Goal: Information Seeking & Learning: Learn about a topic

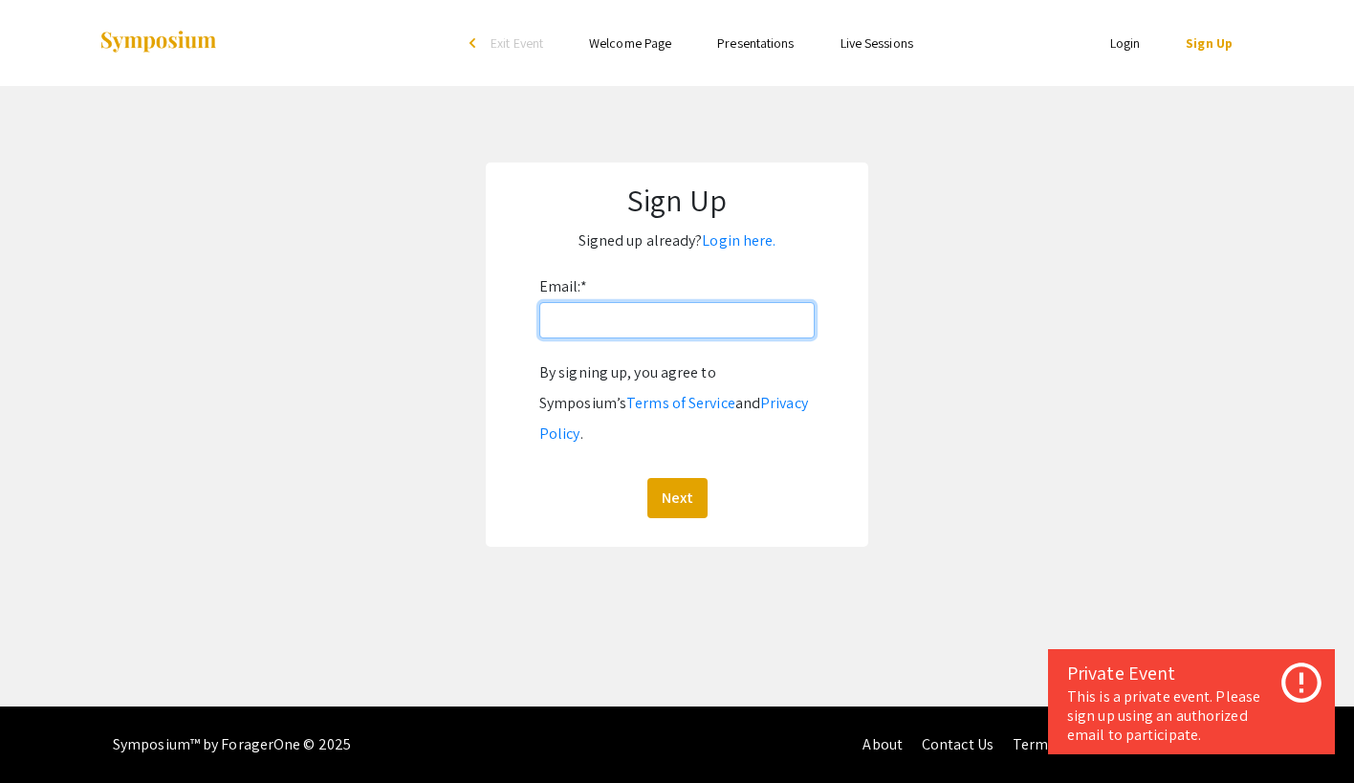
click at [583, 319] on input "Email: *" at bounding box center [676, 320] width 275 height 36
type input "[EMAIL_ADDRESS][DOMAIN_NAME]"
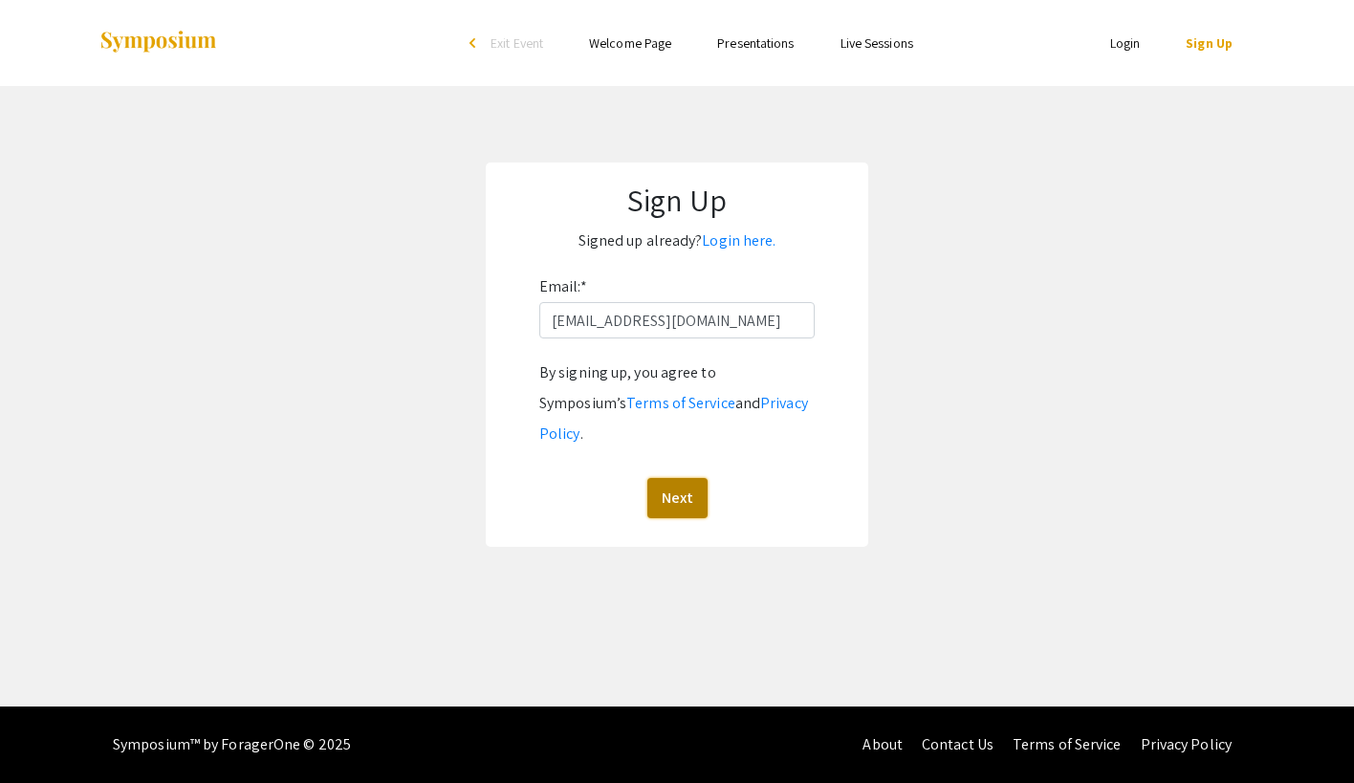
click at [687, 478] on button "Next" at bounding box center [677, 498] width 60 height 40
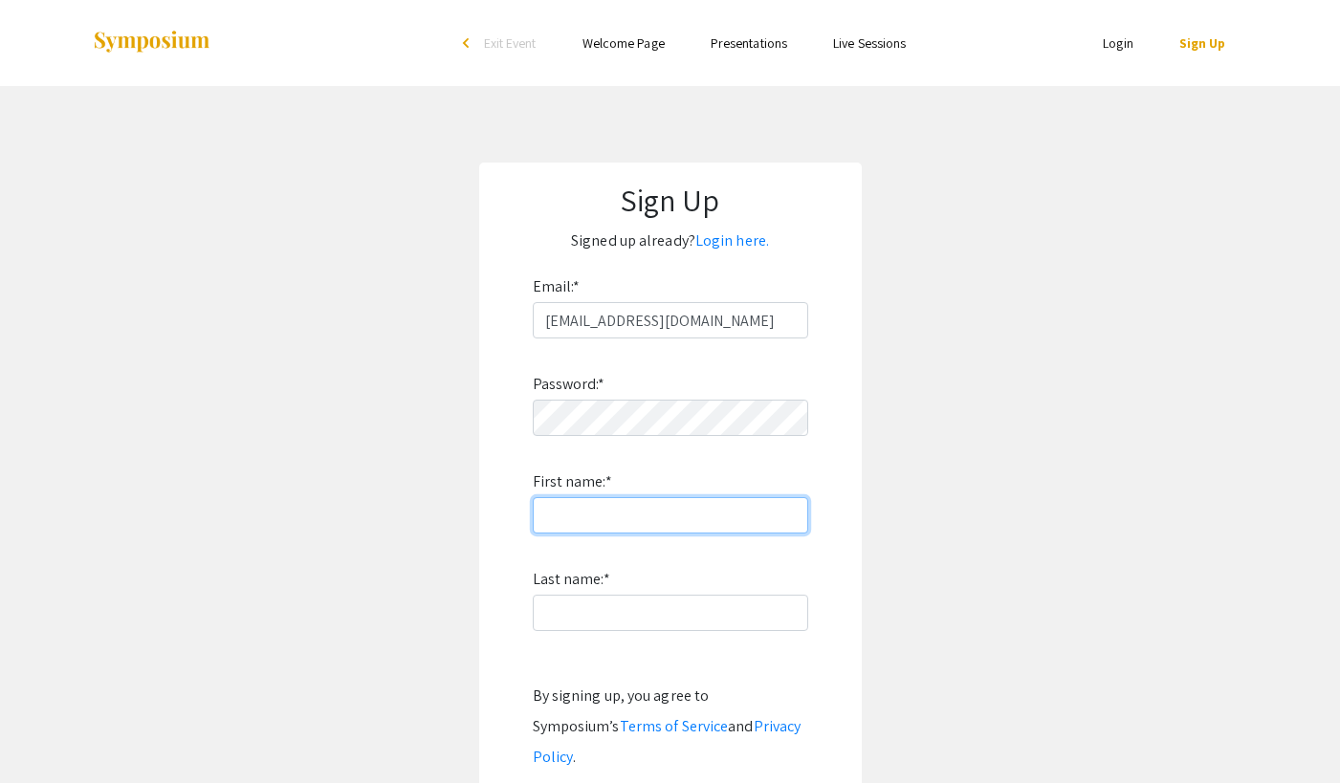
click at [658, 500] on input "First name: *" at bounding box center [670, 515] width 275 height 36
type input "[PERSON_NAME]"
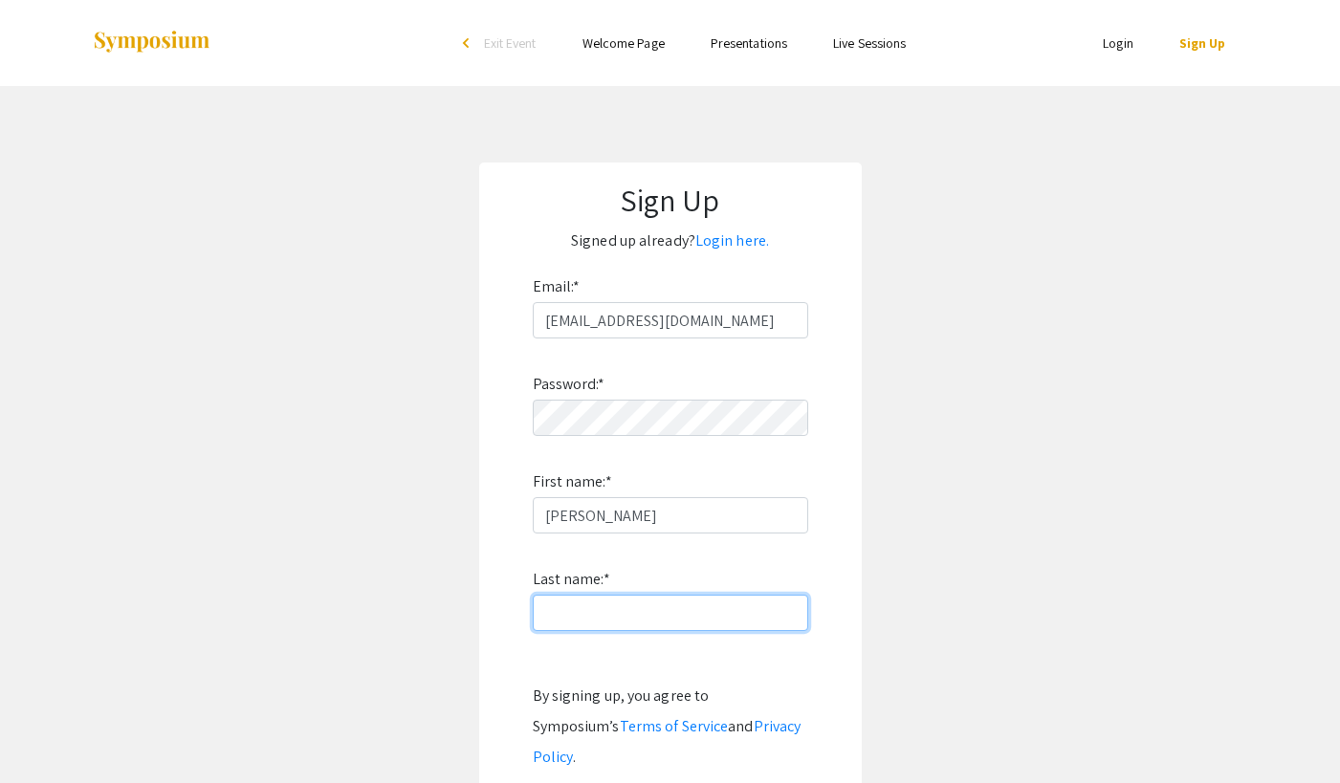
click at [553, 621] on input "Last name: *" at bounding box center [670, 613] width 275 height 36
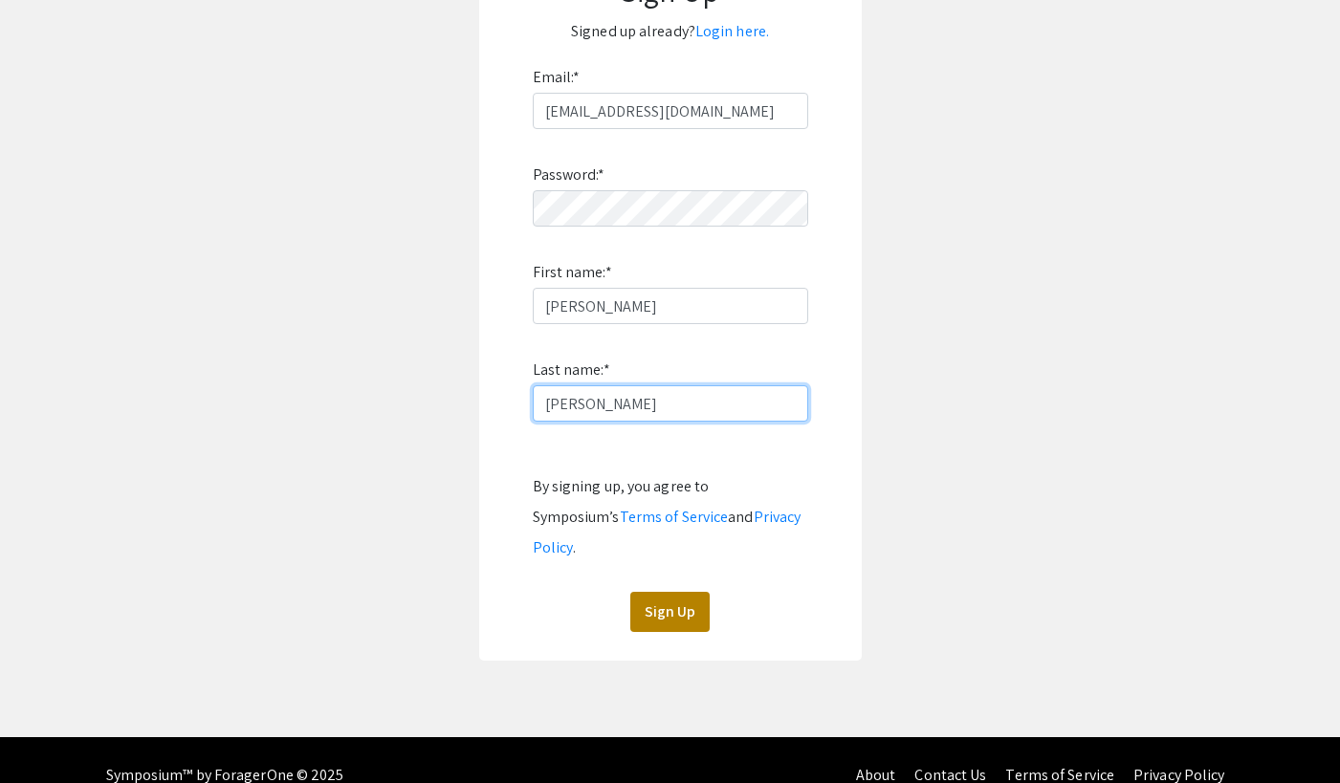
type input "[PERSON_NAME]"
click at [672, 592] on button "Sign Up" at bounding box center [669, 612] width 79 height 40
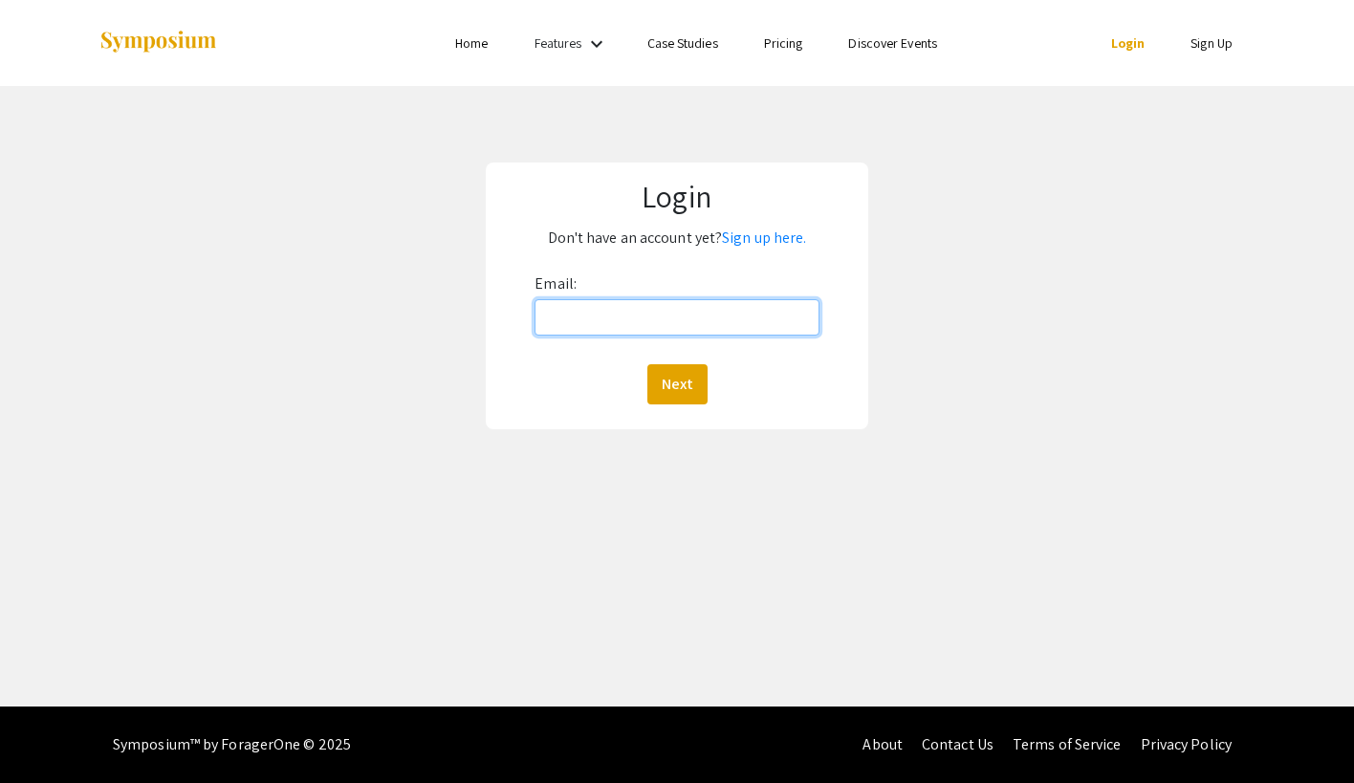
click at [616, 314] on input "Email:" at bounding box center [677, 317] width 284 height 36
type input "[EMAIL_ADDRESS][DOMAIN_NAME]"
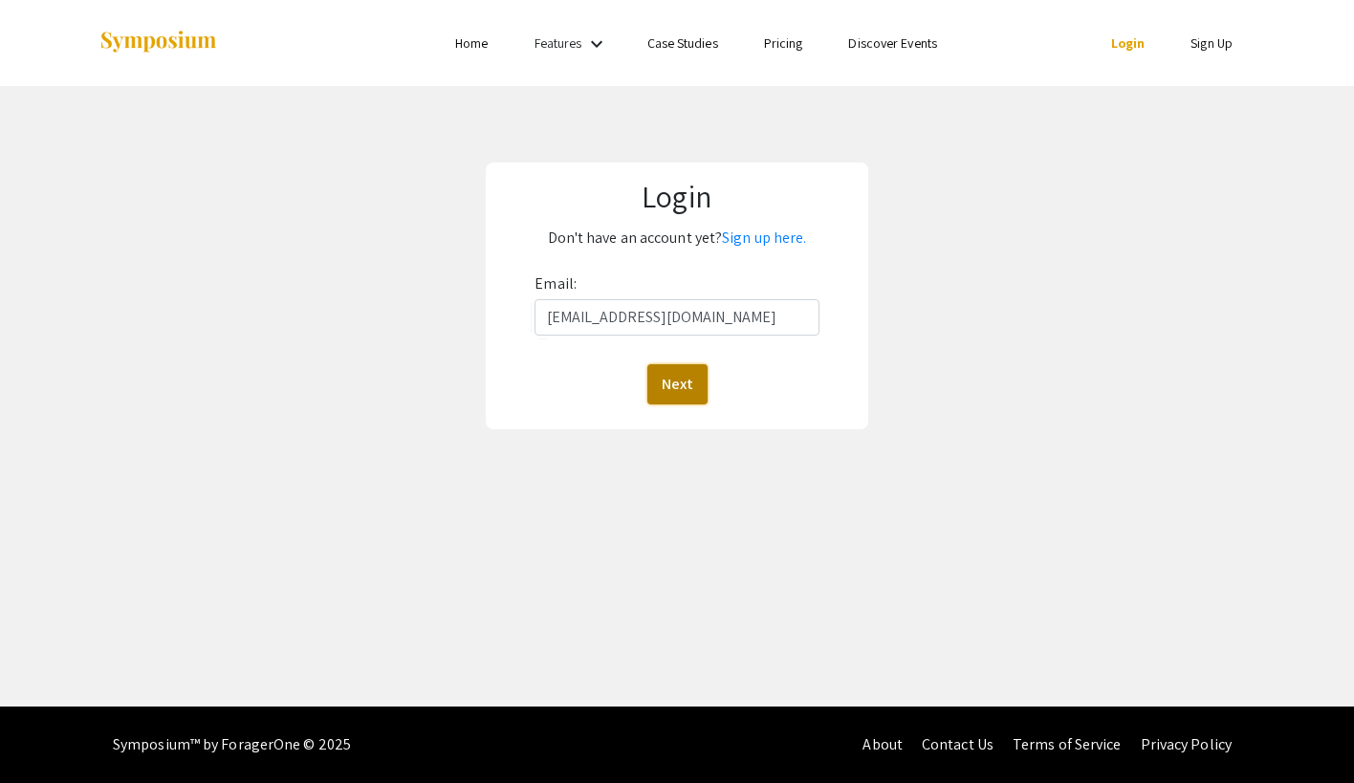
click at [694, 379] on button "Next" at bounding box center [677, 384] width 60 height 40
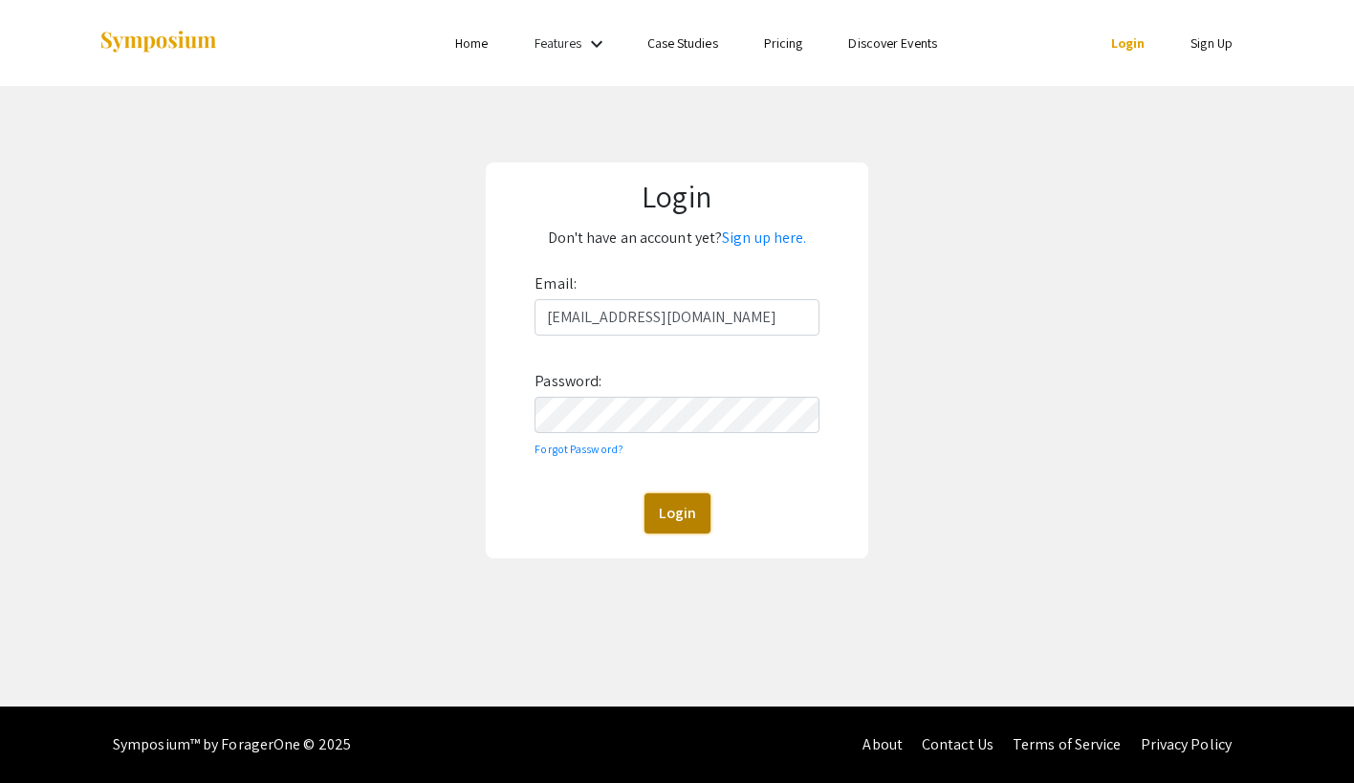
click at [669, 528] on button "Login" at bounding box center [678, 513] width 66 height 40
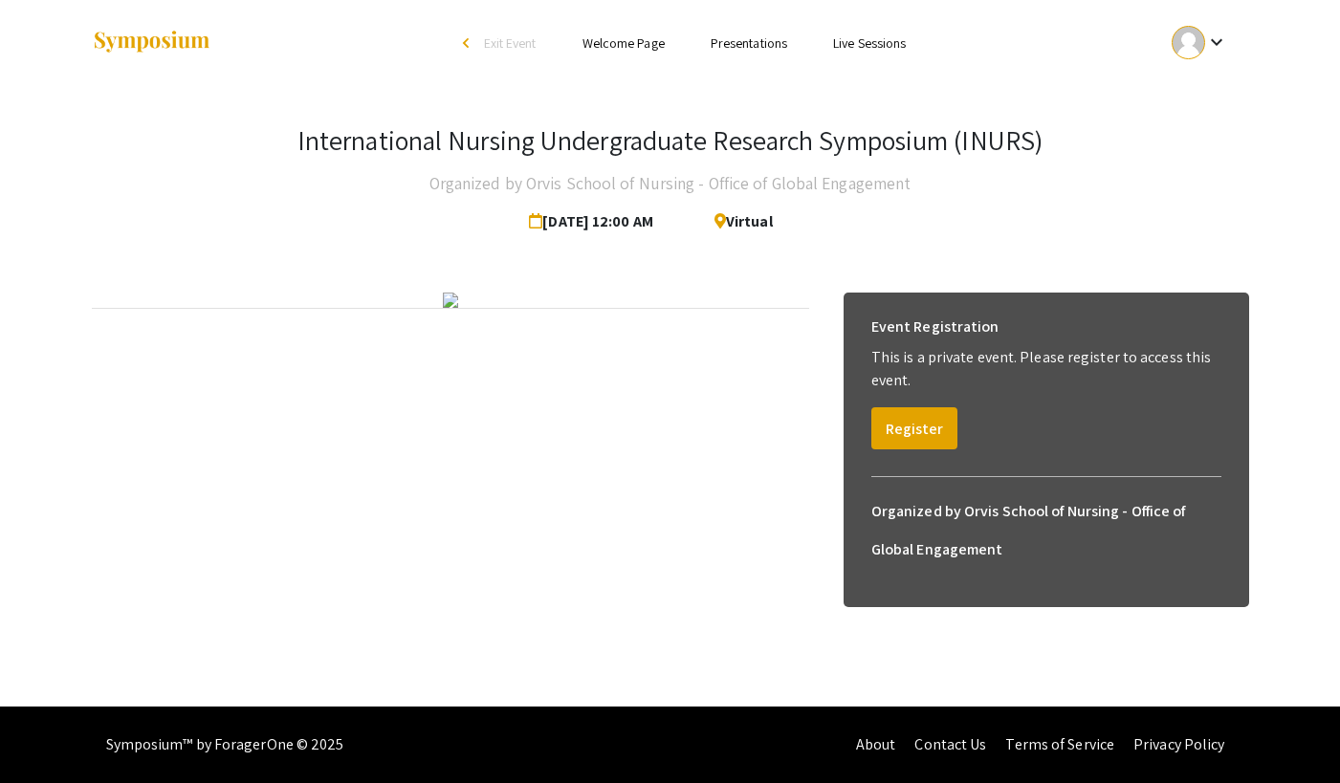
scroll to position [36, 0]
click at [755, 308] on div at bounding box center [450, 300] width 717 height 15
click at [914, 407] on button "Register" at bounding box center [914, 428] width 86 height 42
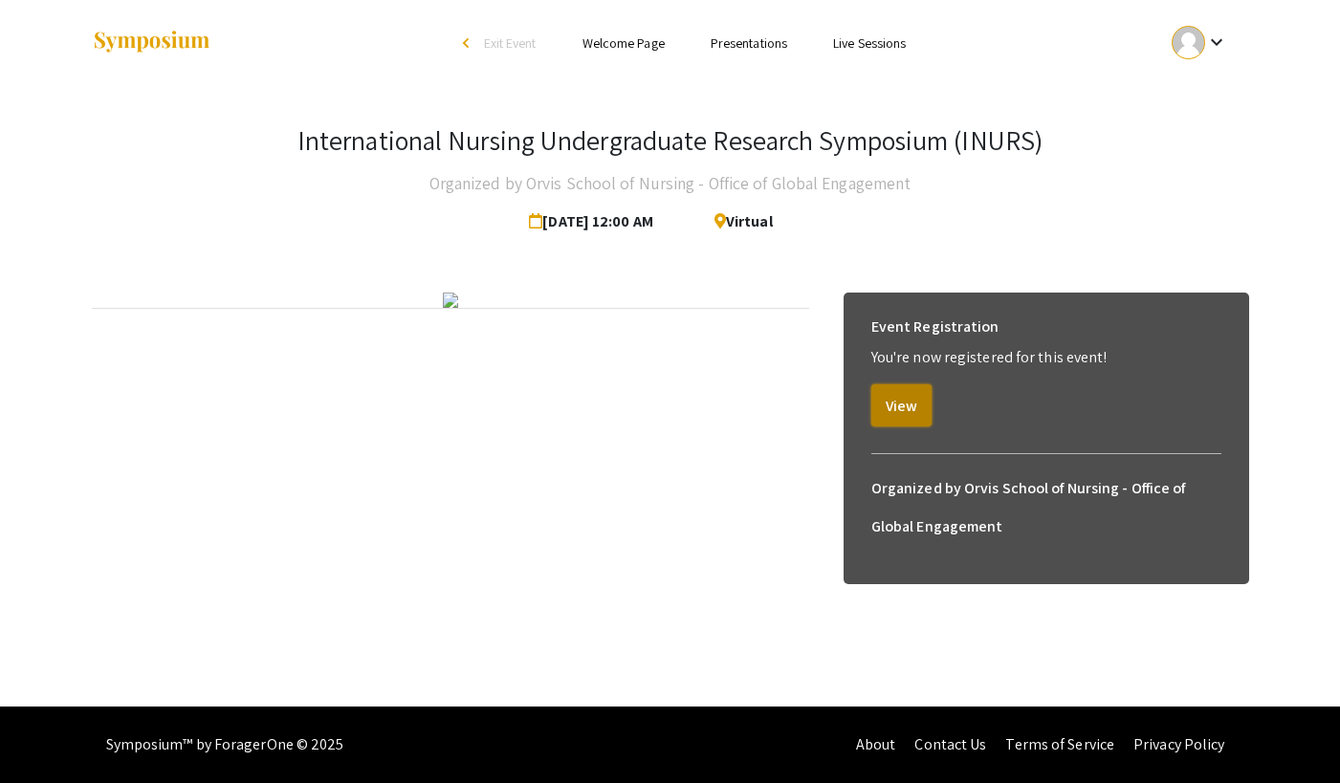
click at [895, 384] on button "View" at bounding box center [901, 405] width 60 height 42
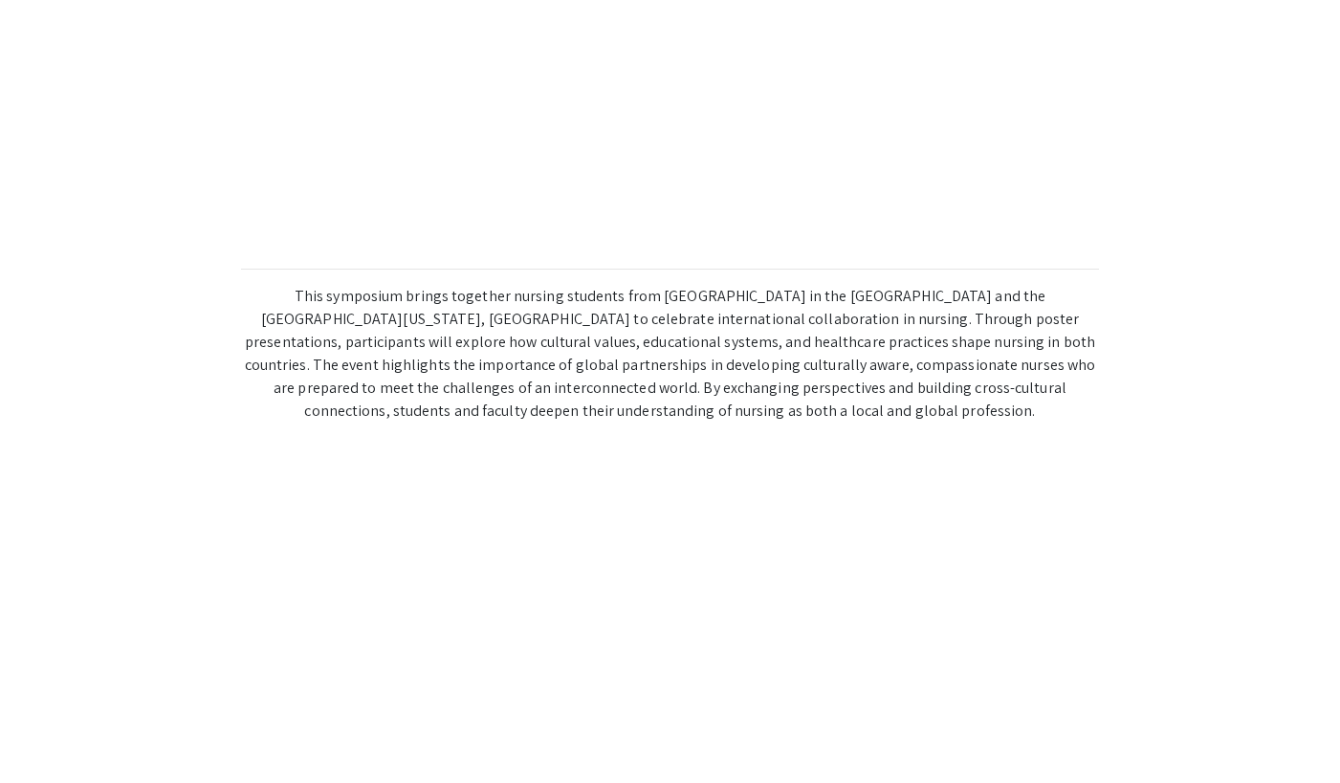
scroll to position [794, 0]
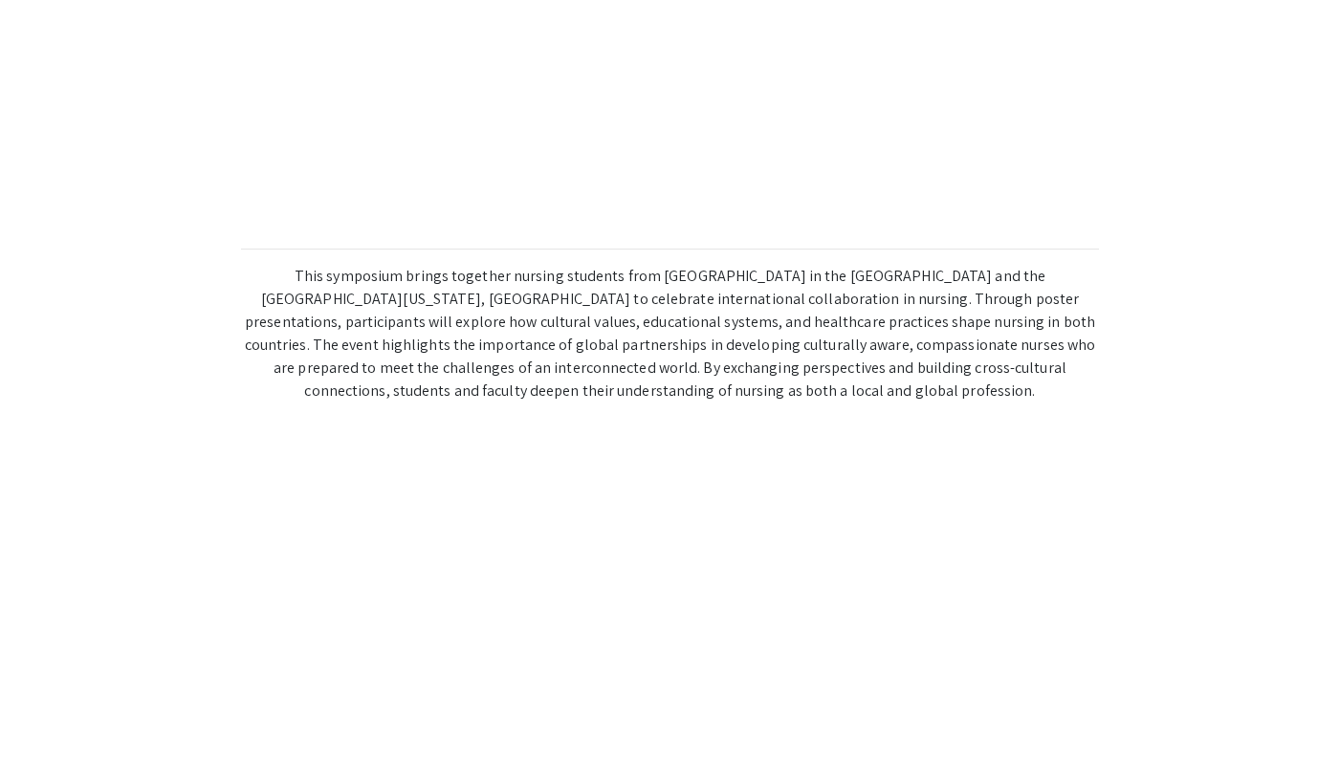
click at [684, 584] on div "Welcome to International Nursing Undergraduate Research Symposium (INURS)! Host…" at bounding box center [670, 116] width 1214 height 1649
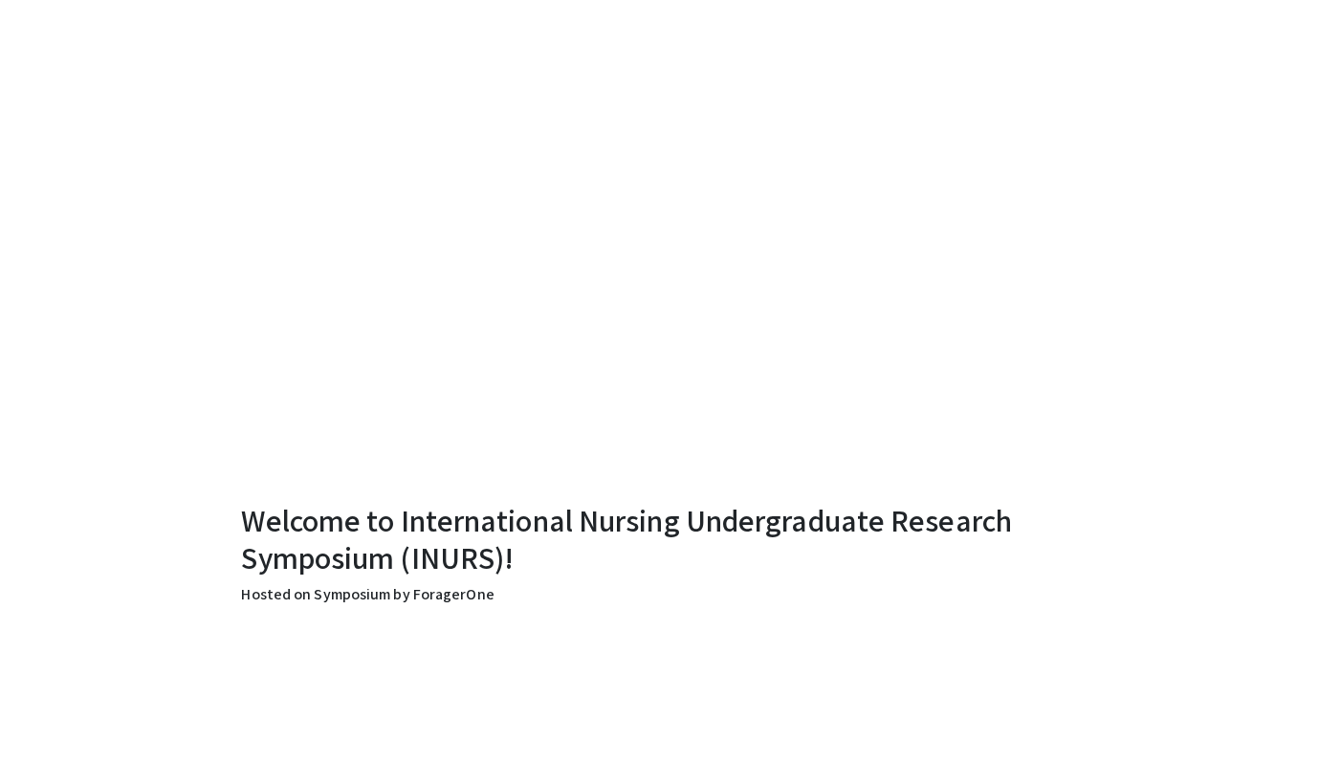
scroll to position [0, 0]
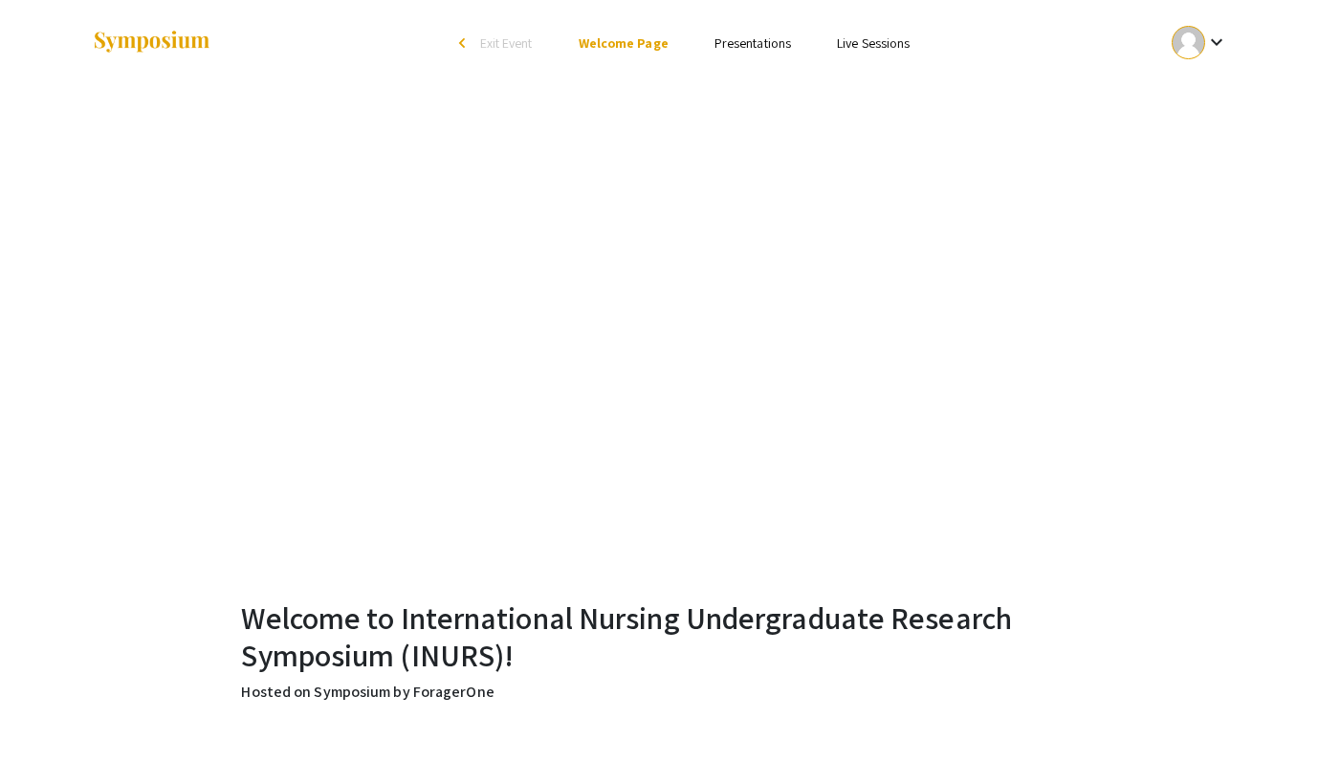
click at [735, 41] on link "Presentations" at bounding box center [752, 42] width 77 height 17
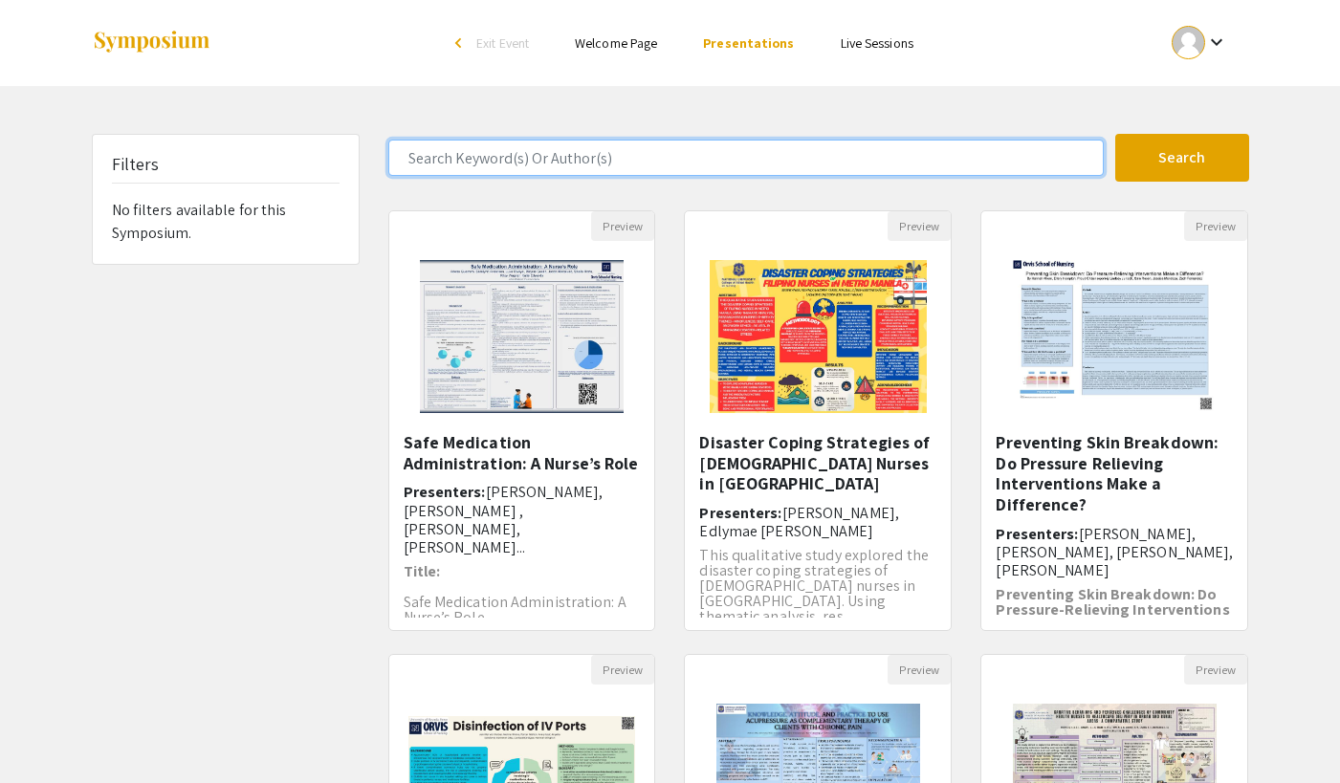
click at [467, 155] on input "Search Keyword(s) Or Author(s)" at bounding box center [745, 158] width 715 height 36
paste input "A SYSTEMATIC ANALYSIS OF RABIES CONTROL AND ELIMINATION STRATEGIES IN ASIA AND …"
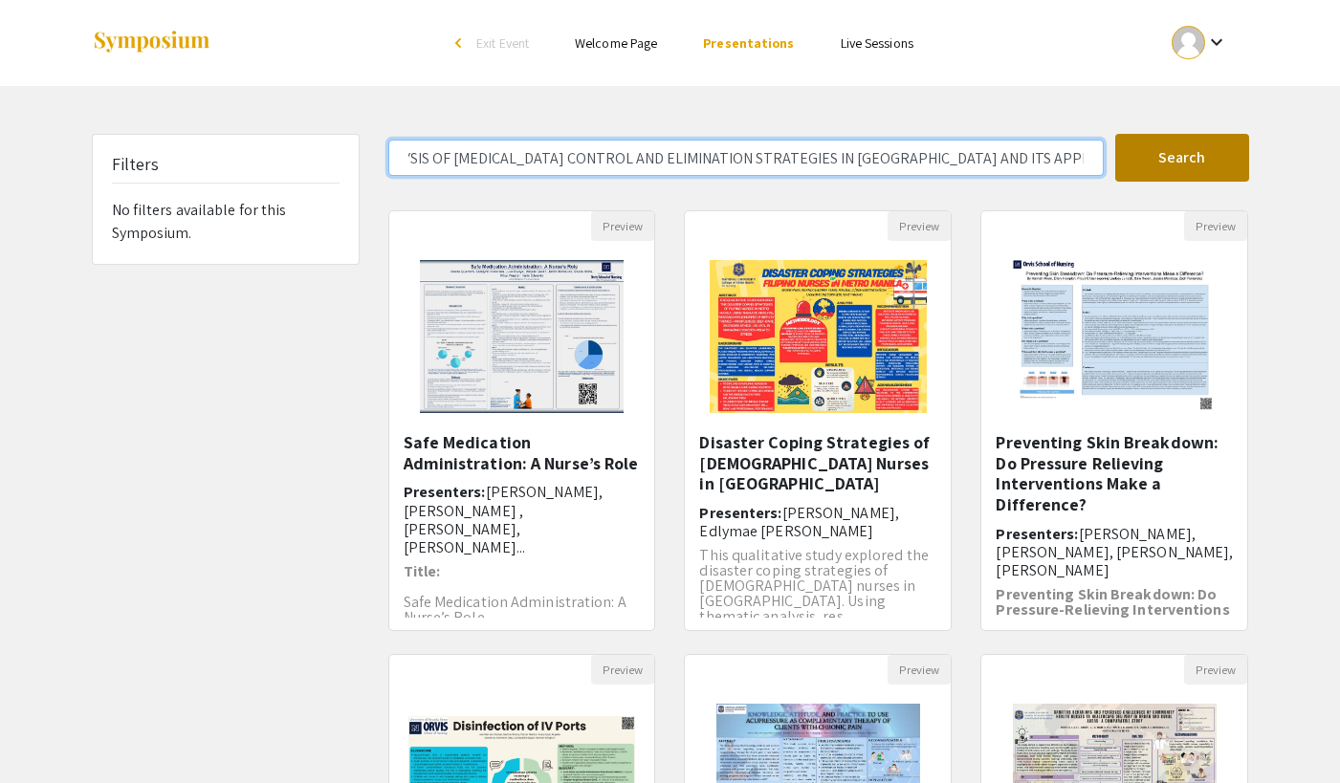
type input "A SYSTEMATIC ANALYSIS OF RABIES CONTROL AND ELIMINATION STRATEGIES IN ASIA AND …"
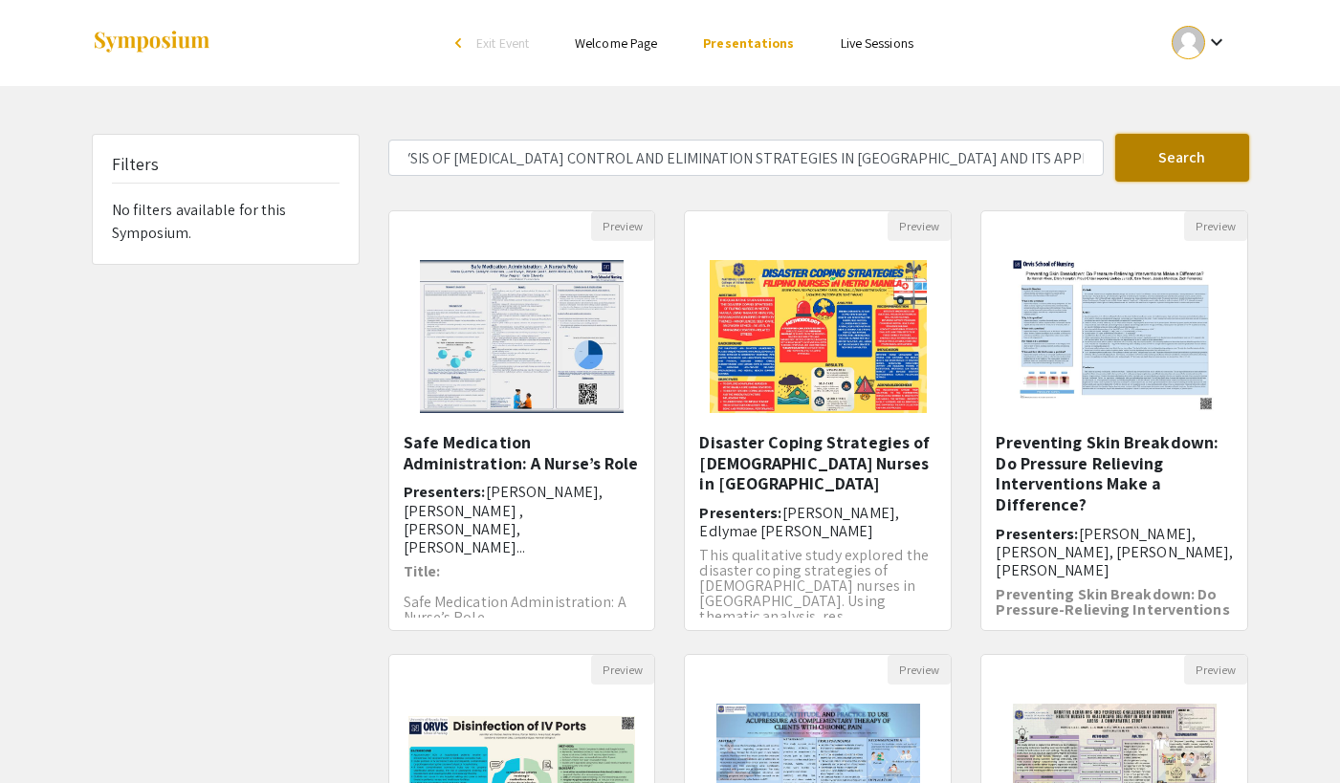
scroll to position [0, 0]
click at [1146, 169] on button "Search" at bounding box center [1182, 158] width 134 height 48
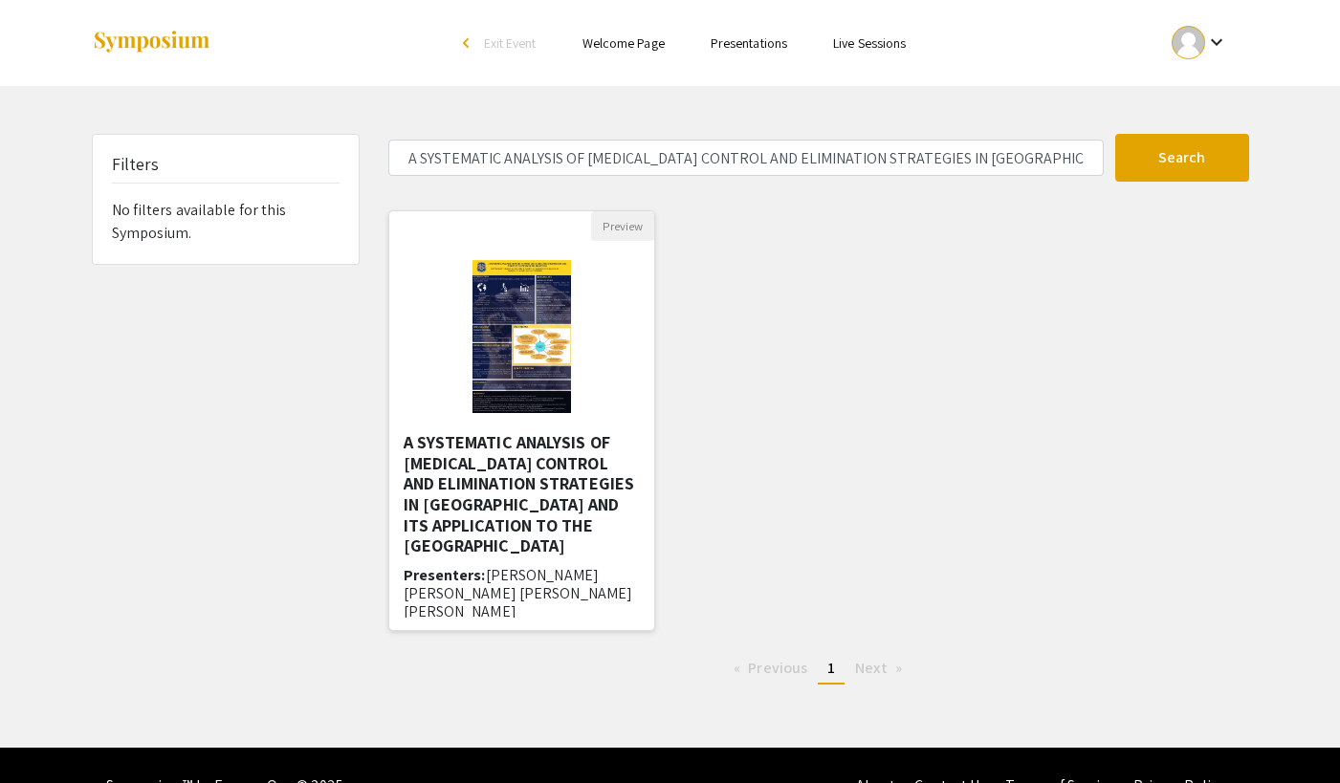
click at [513, 346] on img at bounding box center [521, 336] width 137 height 191
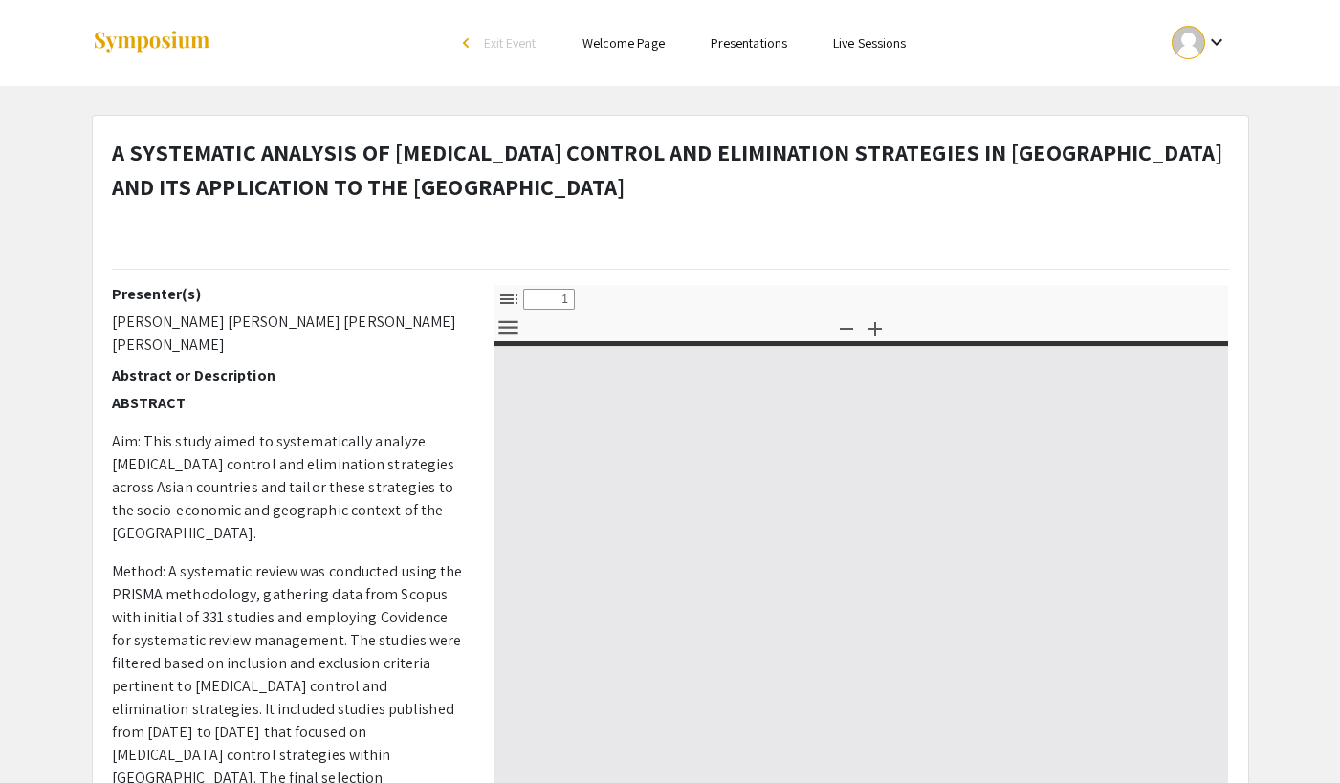
select select "custom"
type input "0"
select select "custom"
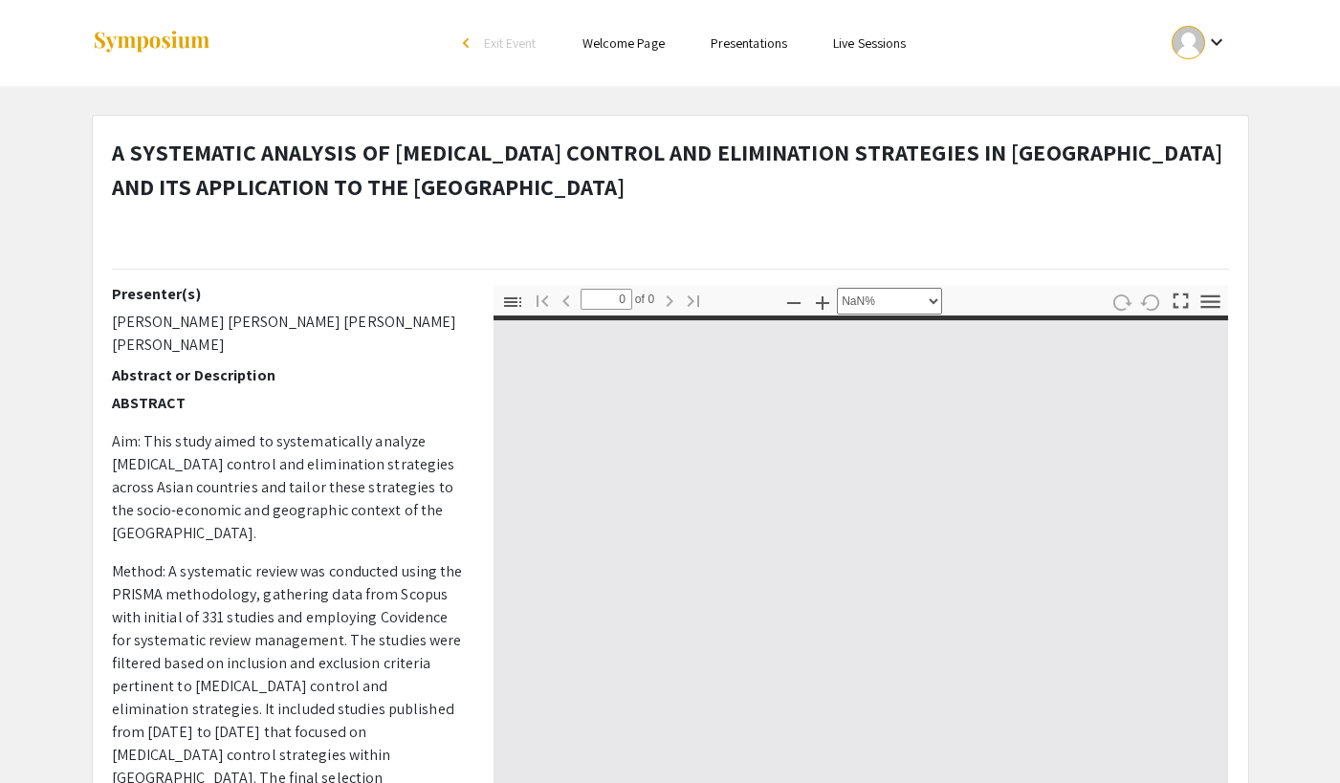
type input "1"
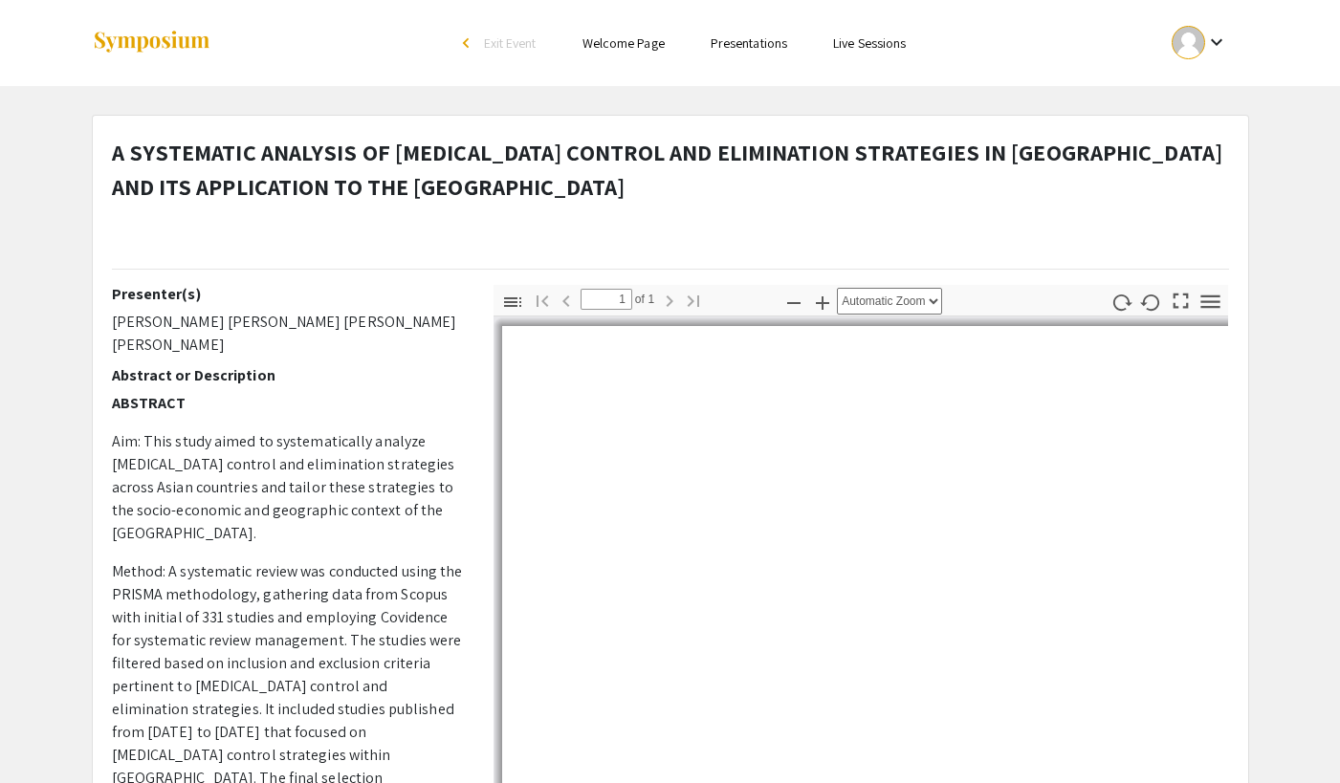
select select "auto"
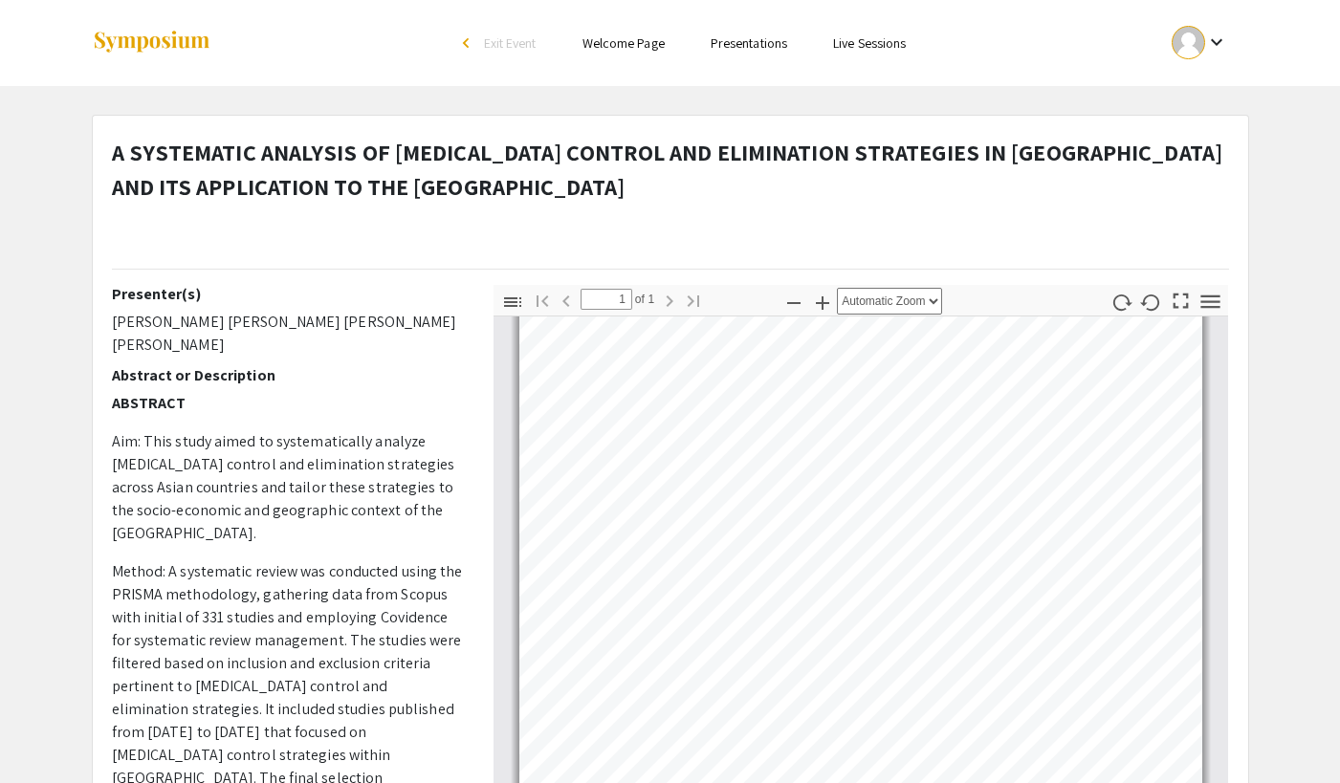
scroll to position [435, 0]
drag, startPoint x: 1290, startPoint y: 590, endPoint x: 1285, endPoint y: 555, distance: 35.7
click at [1285, 555] on app-presentation "A SYSTEMATIC ANALYSIS OF RABIES CONTROL AND ELIMINATION STRATEGIES IN ASIA AND …" at bounding box center [670, 730] width 1340 height 1230
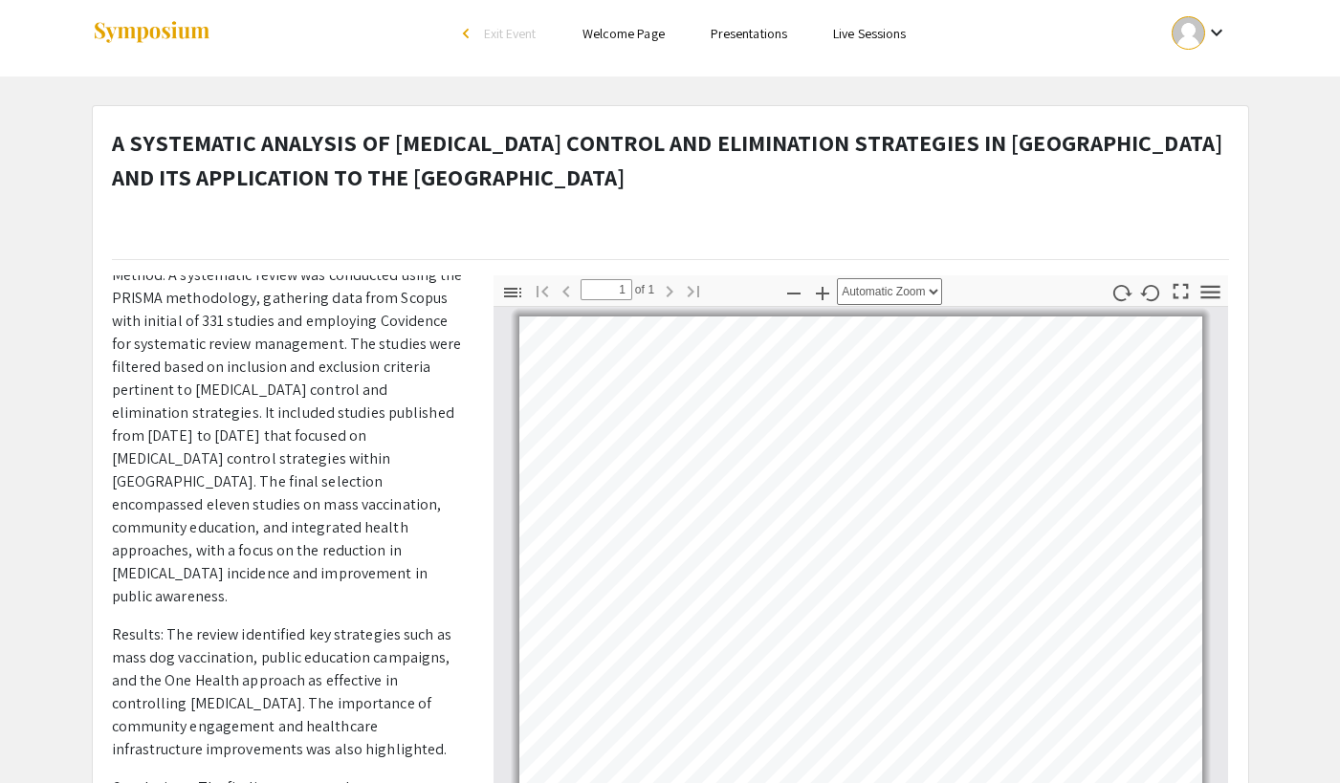
scroll to position [0, 0]
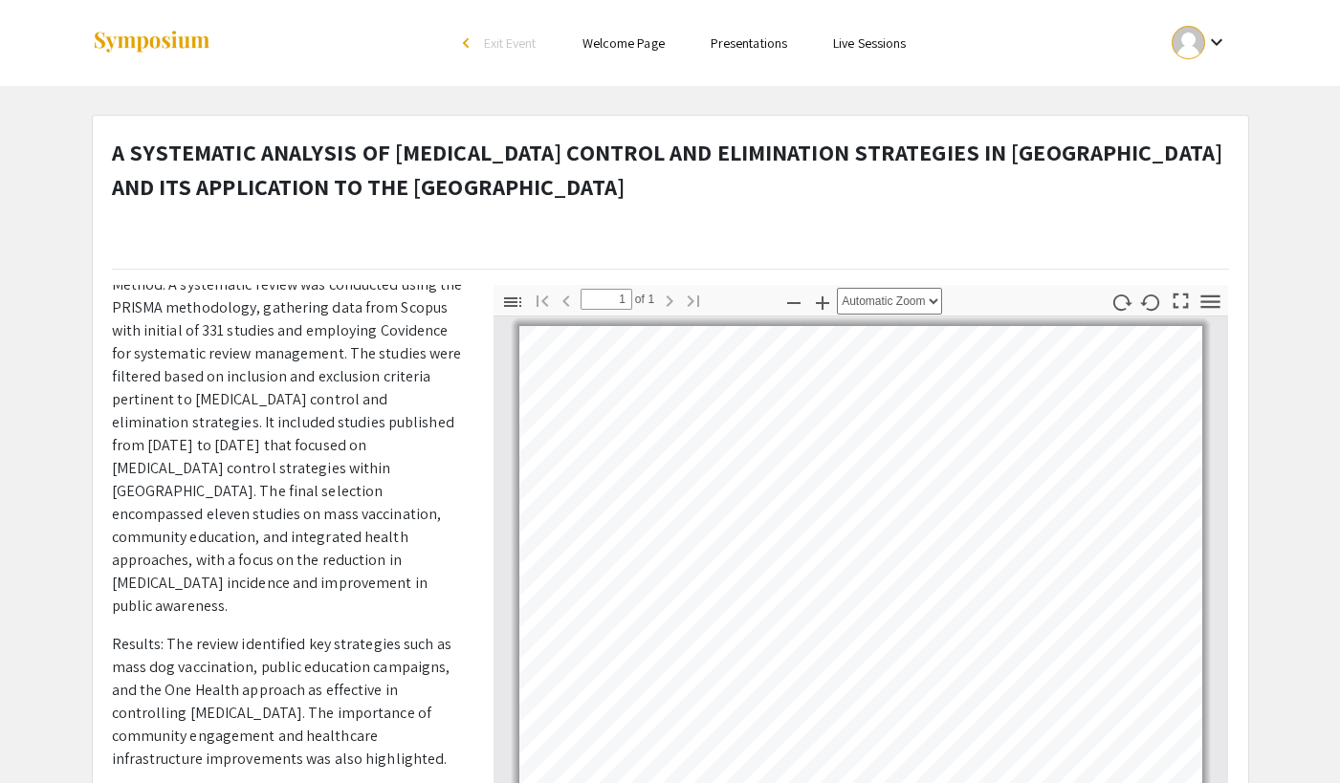
click at [236, 557] on p "ABSTRACT Aim: This study aimed to systematically analyze rabies control and eli…" at bounding box center [288, 556] width 353 height 903
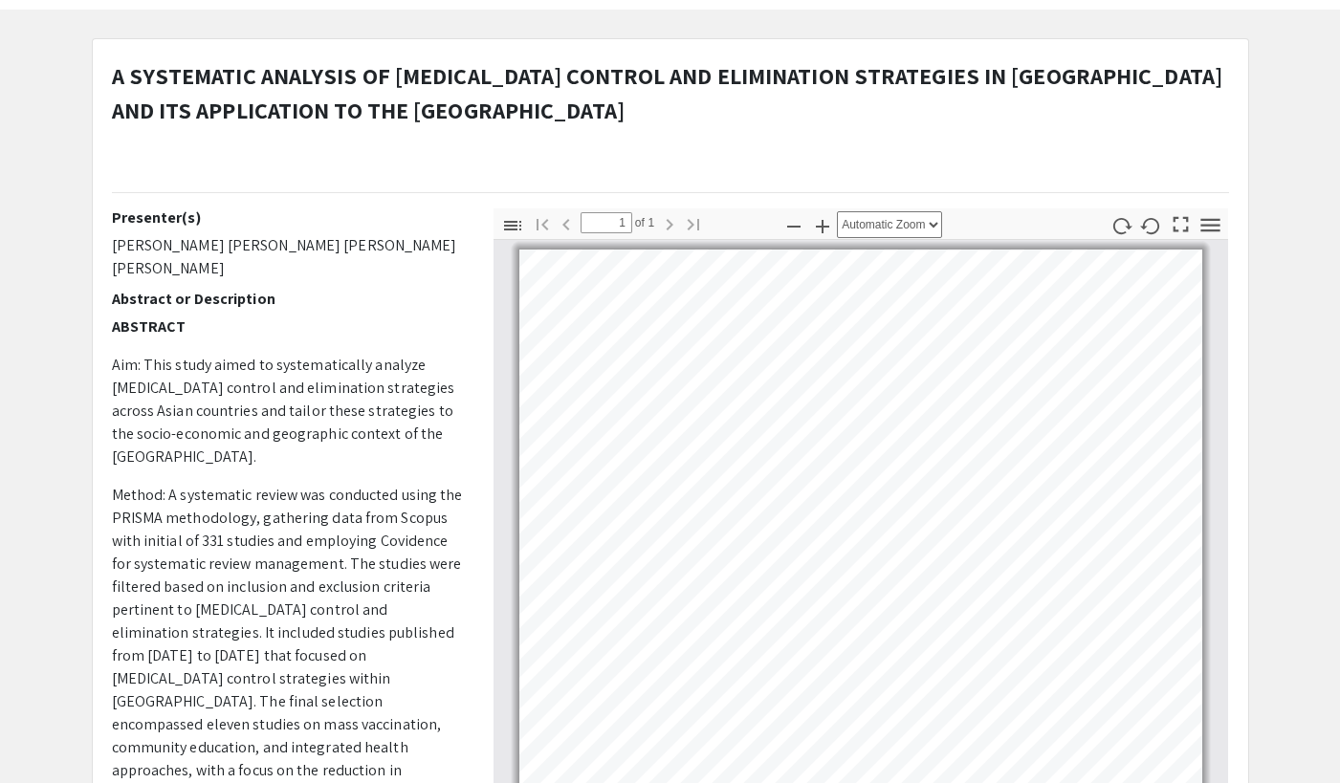
scroll to position [43, 0]
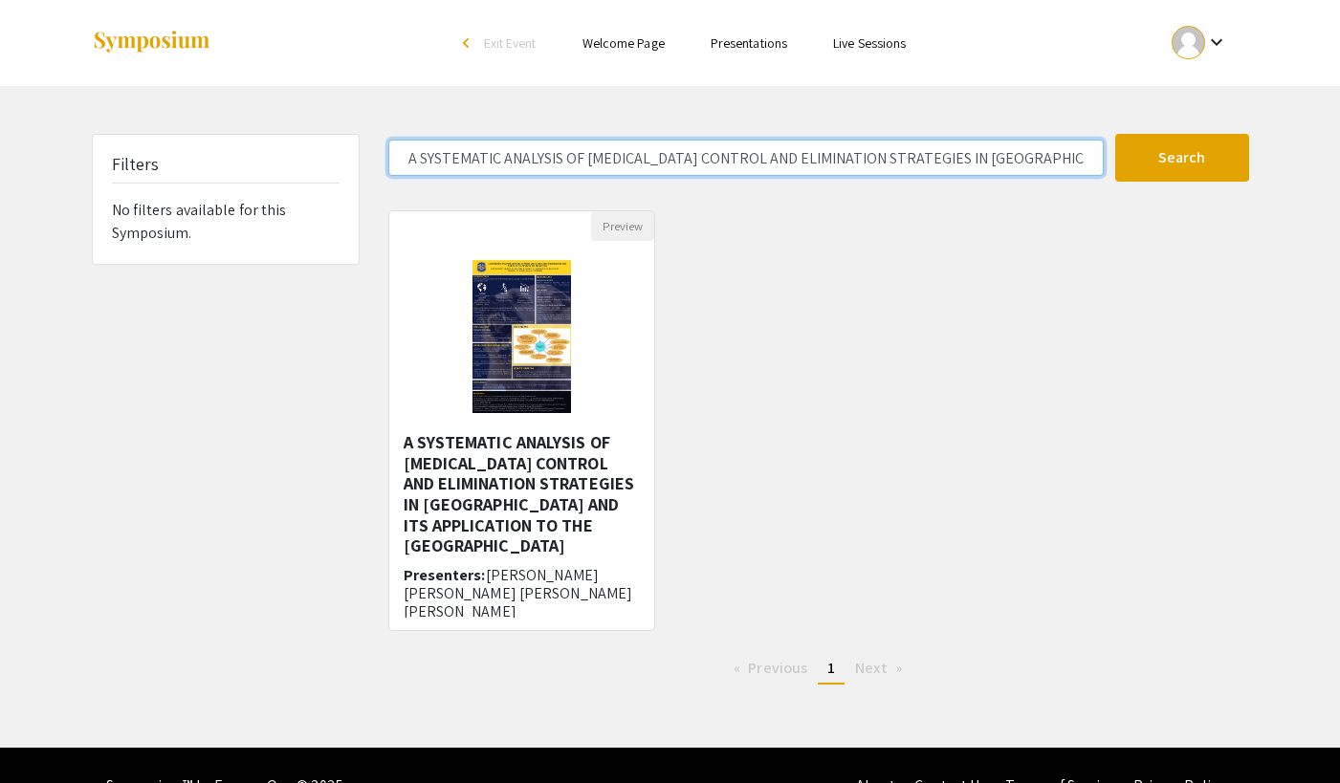
drag, startPoint x: 1088, startPoint y: 160, endPoint x: 446, endPoint y: 156, distance: 642.6
click at [446, 156] on input "A SYSTEMATIC ANALYSIS OF RABIES CONTROL AND ELIMINATION STRATEGIES IN ASIA AND …" at bounding box center [745, 158] width 715 height 36
click at [1076, 155] on input "A SYSTEMATIC ANALYSIS OF RABIES CONTROL AND ELIMINATION STRATEGIES IN ASIA AND …" at bounding box center [745, 158] width 715 height 36
drag, startPoint x: 1094, startPoint y: 161, endPoint x: 310, endPoint y: 99, distance: 786.5
click at [340, 146] on div "Filters No filters available for this Symposium. A SYSTEMATIC ANALYSIS OF RABIE…" at bounding box center [670, 417] width 1186 height 566
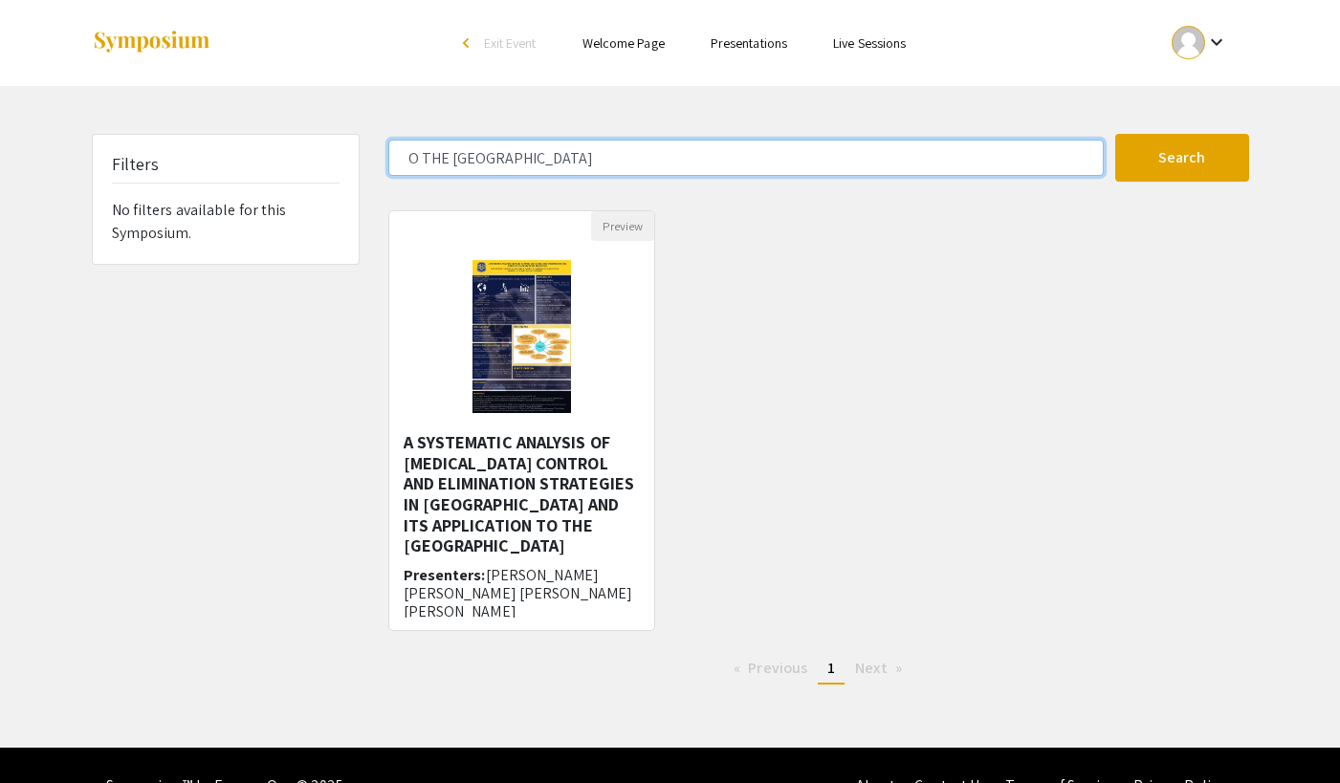
drag, startPoint x: 545, startPoint y: 152, endPoint x: 322, endPoint y: 146, distance: 222.9
click at [326, 159] on div "Filters No filters available for this Symposium. O THE PHILIPPINES Search 1 Res…" at bounding box center [670, 417] width 1186 height 566
paste input "Integrative Literature Review of Sexual Expressions among Older Adults"
type input "Integrative Literature Review of Sexual Expressions among Older Adults"
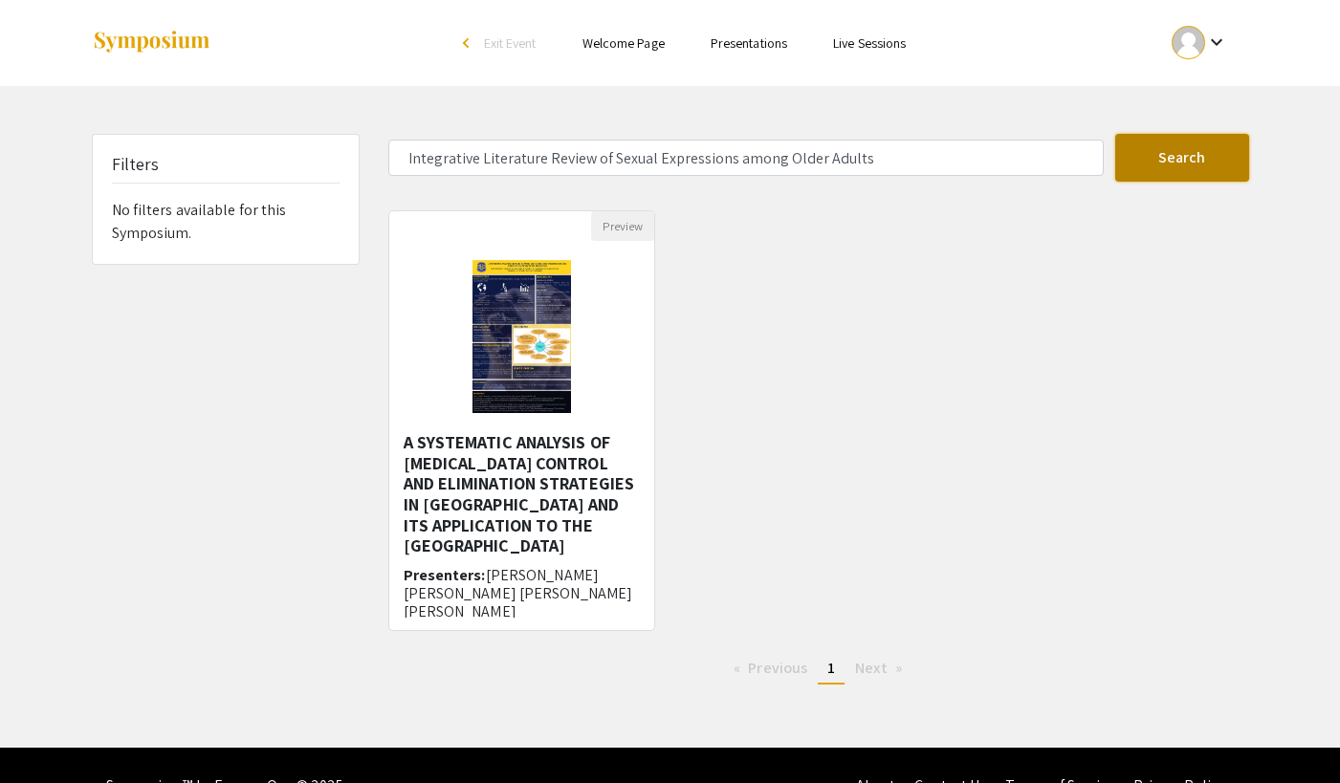
click at [1155, 150] on button "Search" at bounding box center [1182, 158] width 134 height 48
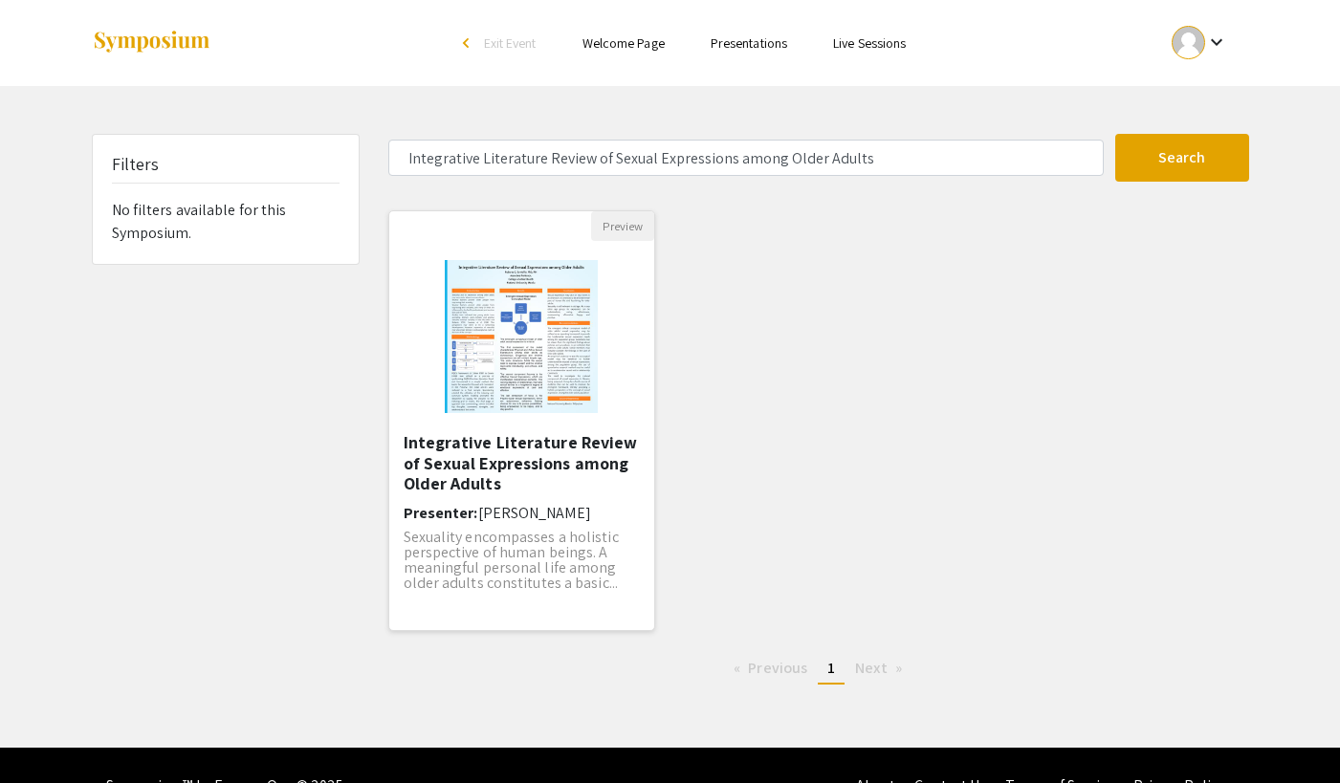
click at [506, 350] on img "Open Presentation <p>Integrative Literature Review of Sexual Expressions among …" at bounding box center [521, 336] width 191 height 191
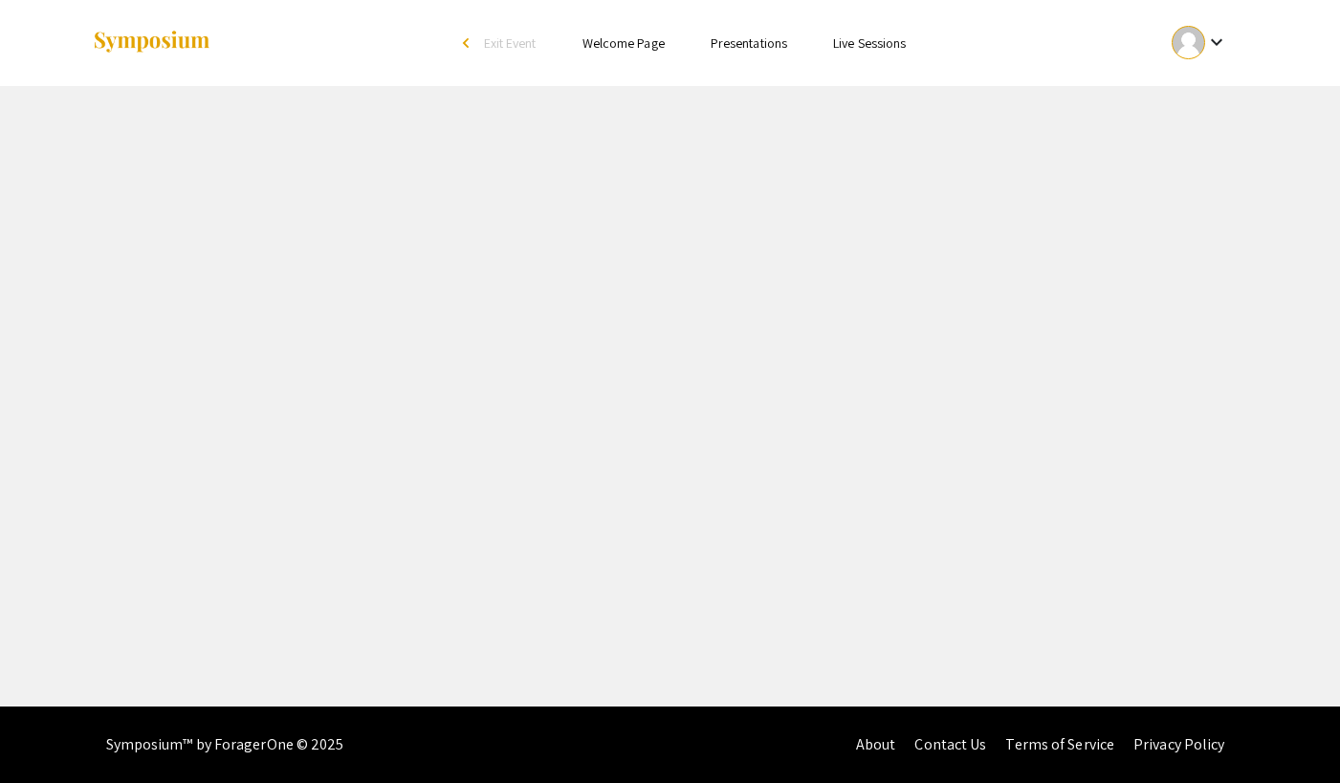
select select "custom"
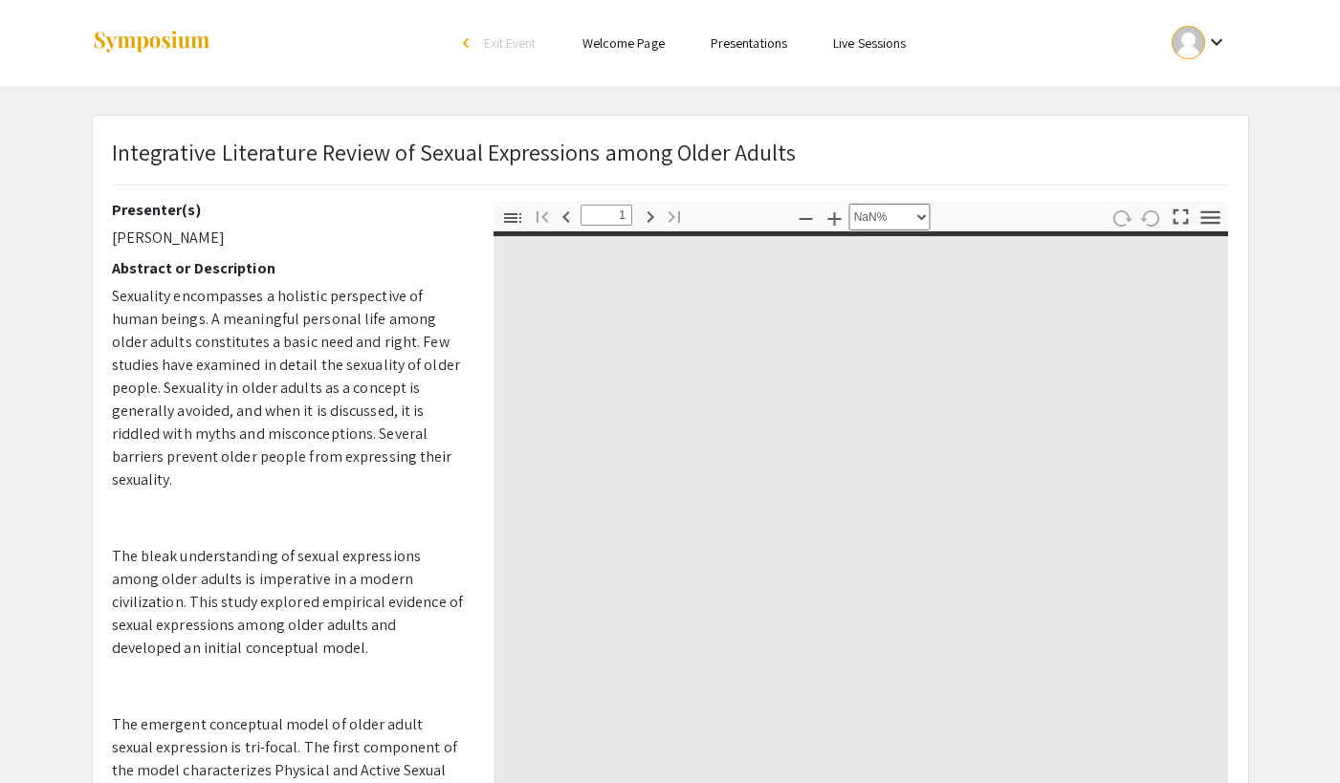
type input "0"
select select "custom"
type input "1"
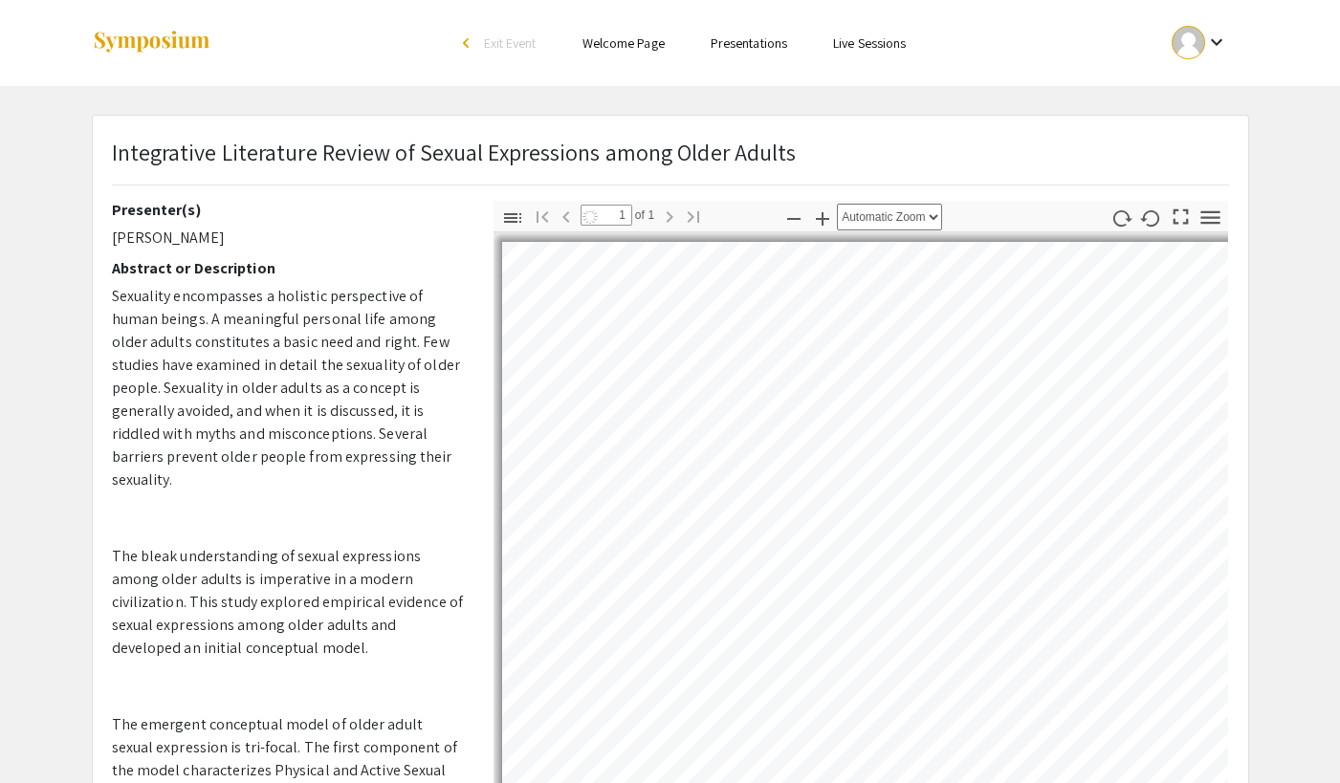
select select "auto"
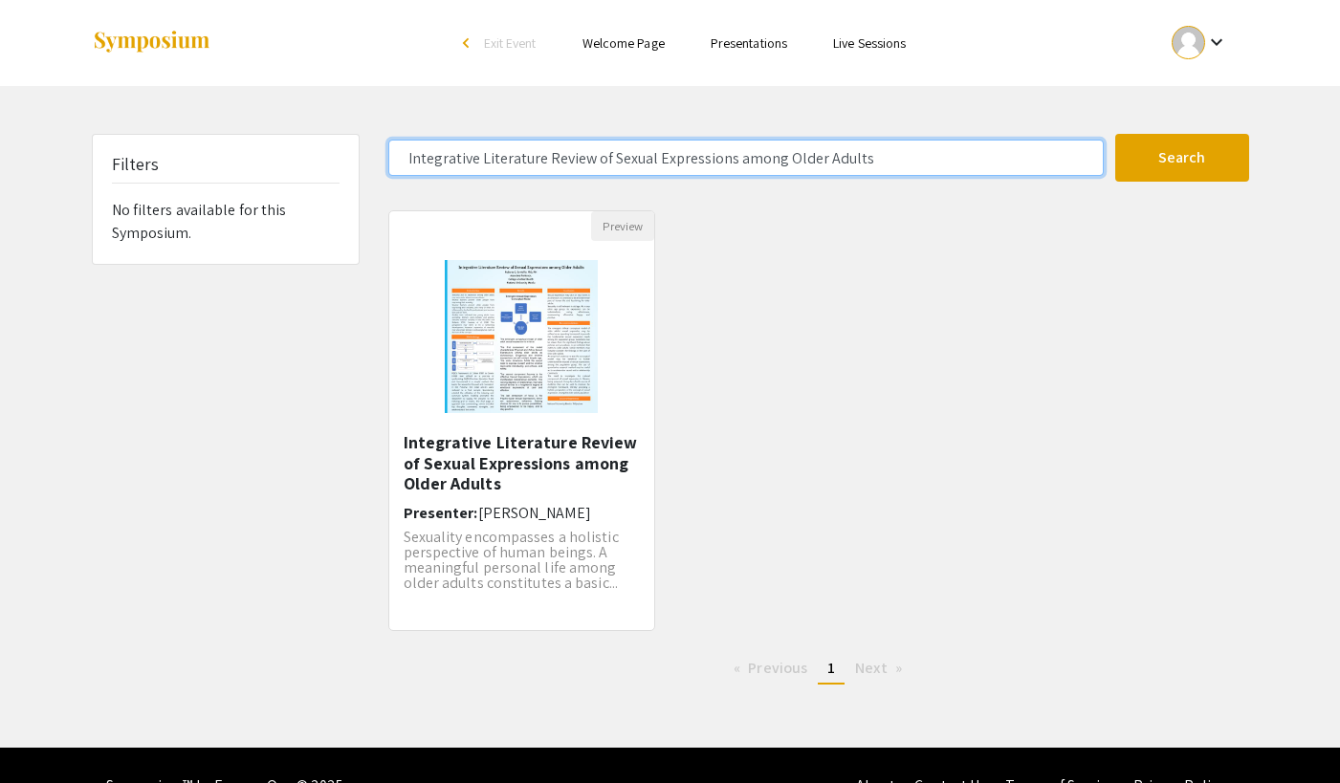
drag, startPoint x: 856, startPoint y: 166, endPoint x: 361, endPoint y: 86, distance: 501.8
click at [368, 153] on div "Filters No filters available for this Symposium. Integrative Literature Review …" at bounding box center [670, 417] width 1186 height 566
drag, startPoint x: 509, startPoint y: 156, endPoint x: 389, endPoint y: 145, distance: 120.0
click at [389, 145] on input "ng Older Adults" at bounding box center [745, 158] width 715 height 36
paste input "Spiritual Intelligence and Spiritual Care Among Nursing Students in a Selected …"
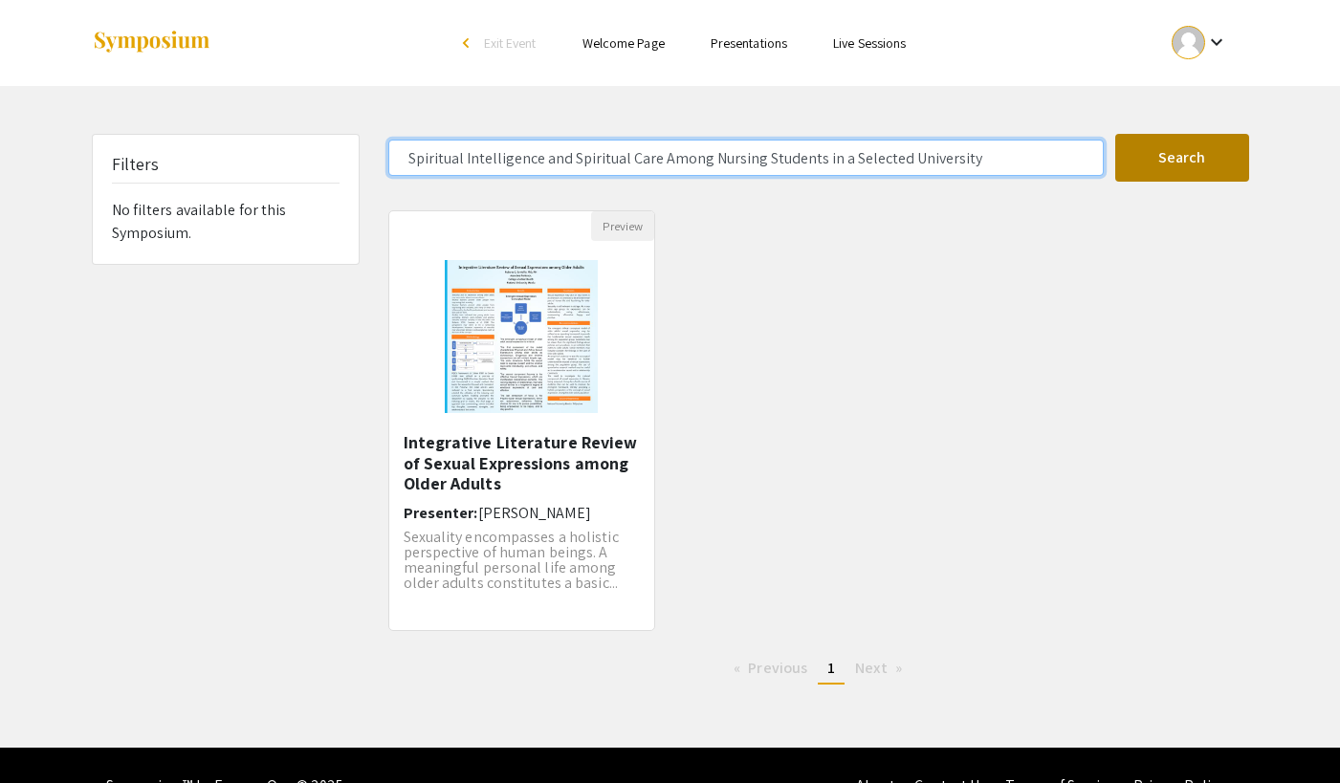
type input "Spiritual Intelligence and Spiritual Care Among Nursing Students in a Selected …"
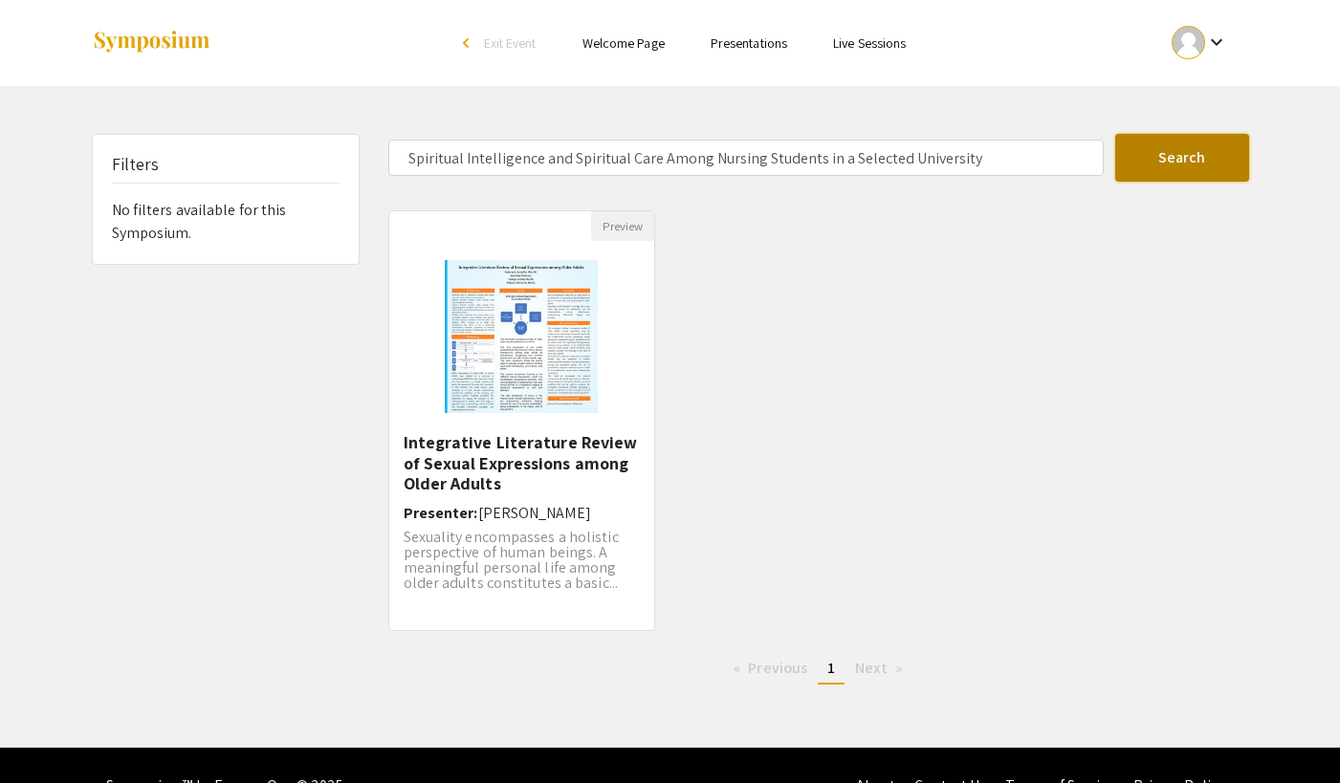
click at [1170, 157] on button "Search" at bounding box center [1182, 158] width 134 height 48
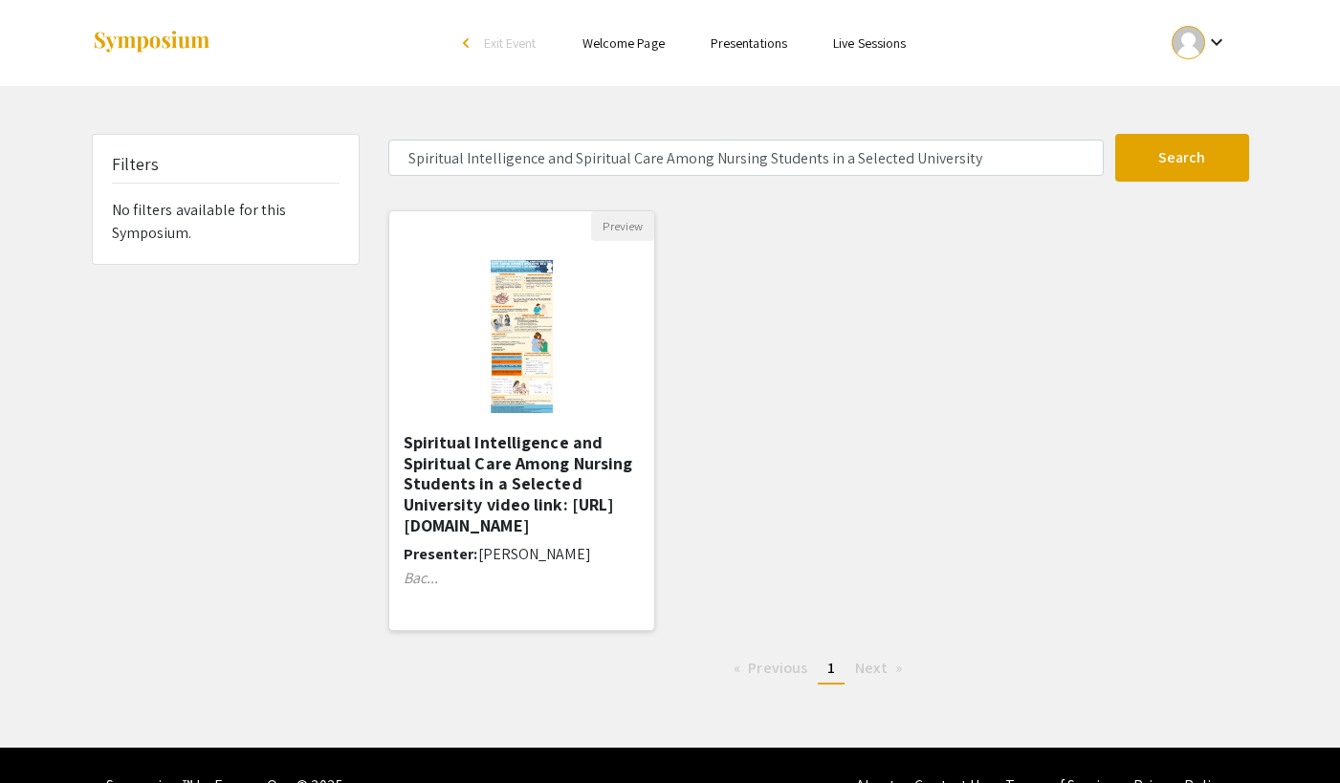
click at [534, 457] on h5 "Spiritual Intelligence and Spiritual Care Among Nursing Students in a Selected …" at bounding box center [522, 483] width 237 height 103
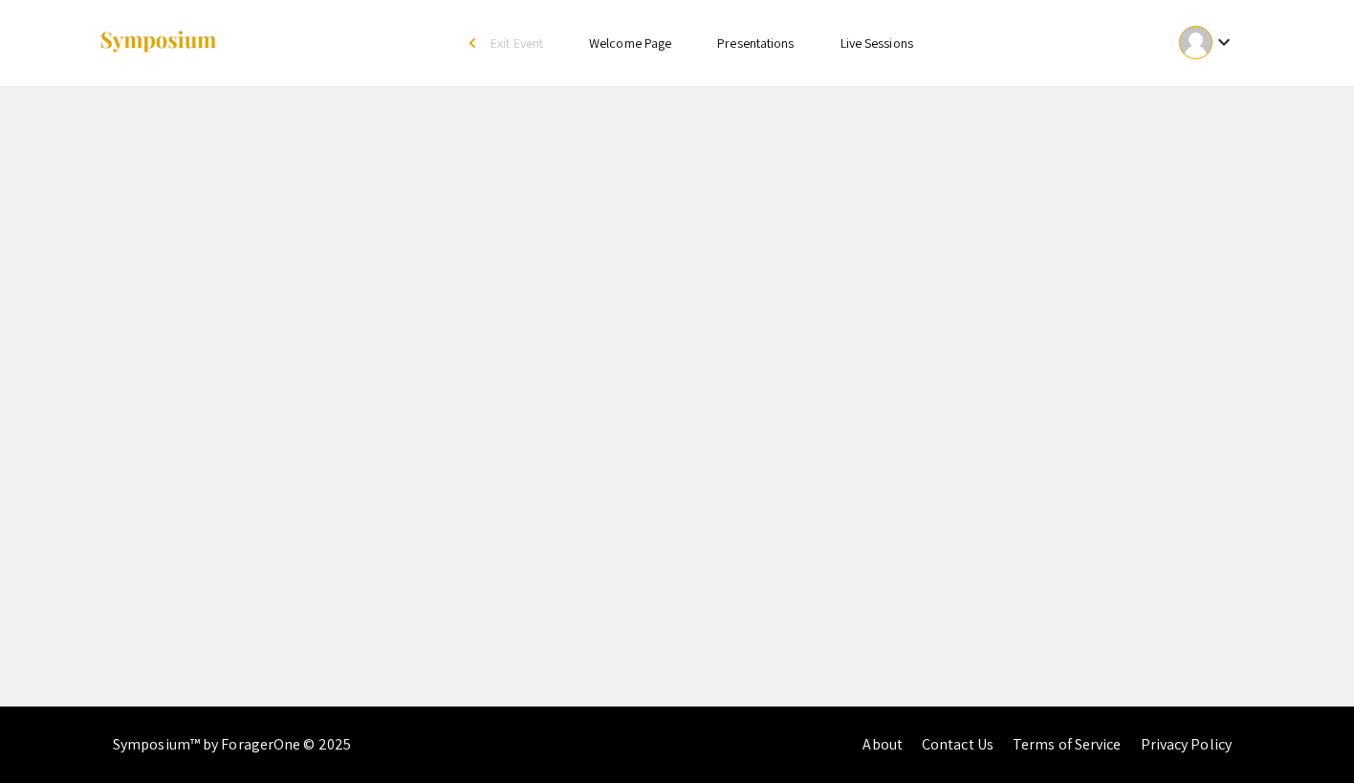
select select "custom"
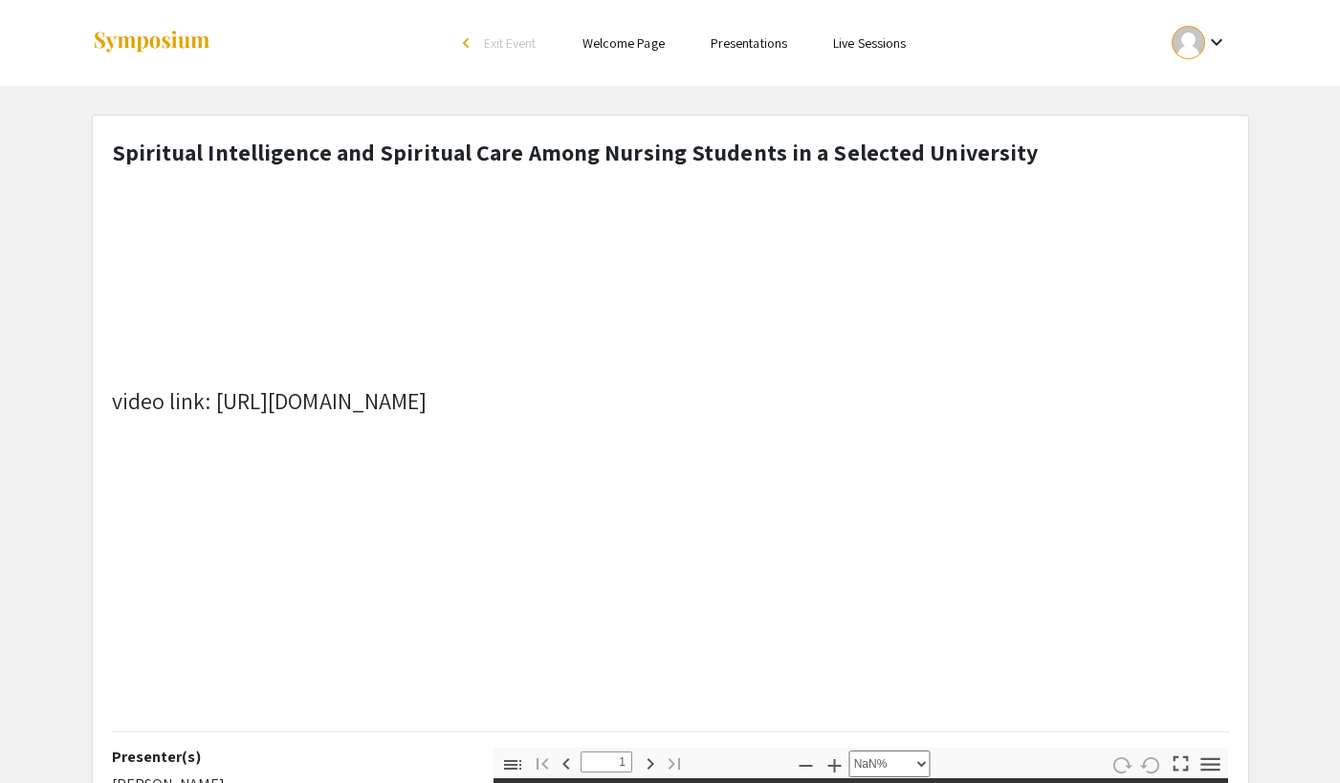
type input "0"
select select "custom"
type input "1"
select select "auto"
click at [335, 401] on p "video link: https://youtu.be/9MdXyigQ8es" at bounding box center [575, 400] width 927 height 34
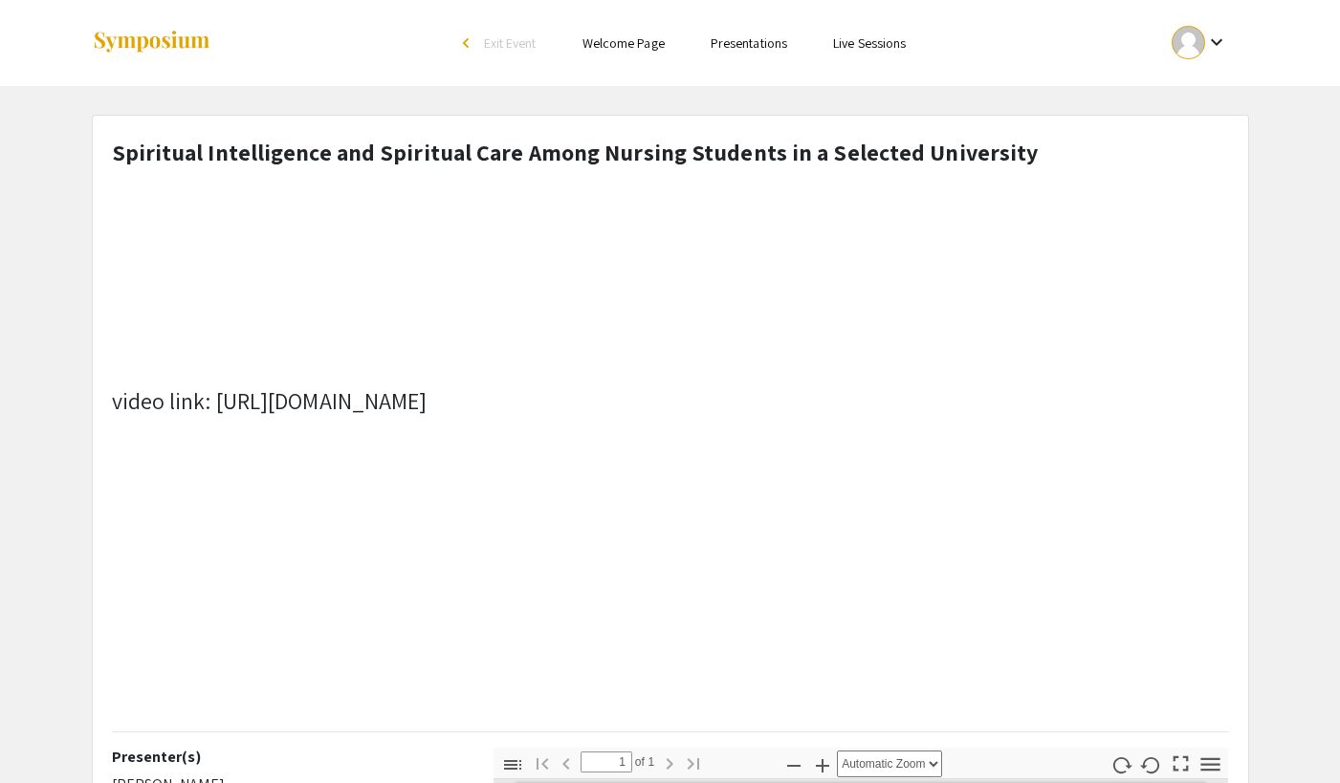
drag, startPoint x: 474, startPoint y: 405, endPoint x: 103, endPoint y: 390, distance: 371.4
click at [103, 390] on div "Spiritual Intelligence and Spiritual Care Among Nursing Students in a Selected …" at bounding box center [671, 441] width 1146 height 613
click at [486, 431] on h1 "Spiritual Intelligence and Spiritual Care Among Nursing Students in a Selected …" at bounding box center [575, 425] width 927 height 581
drag, startPoint x: 511, startPoint y: 401, endPoint x: 116, endPoint y: 394, distance: 395.0
click at [116, 394] on p "video link: https://youtu.be/9MdXyigQ8es" at bounding box center [575, 400] width 927 height 34
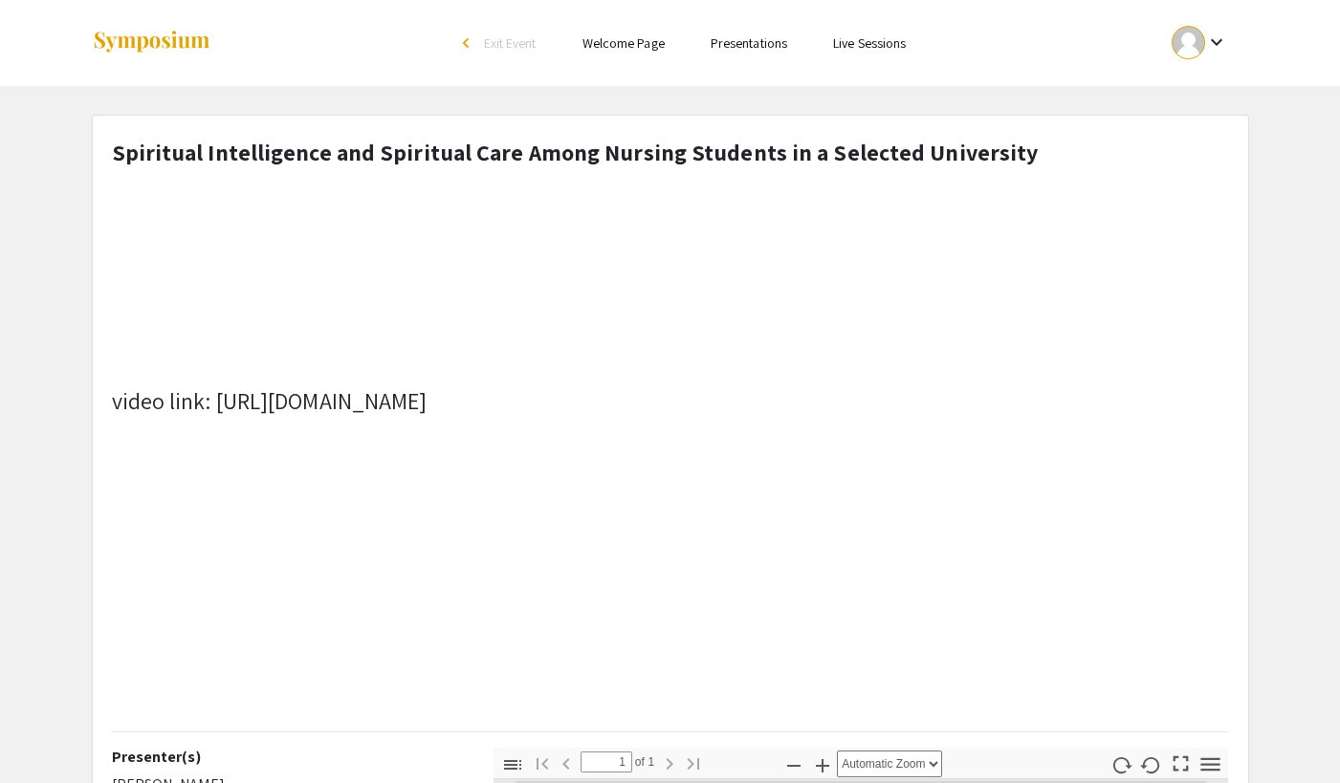
copy p "video link: https://youtu.be/9MdXyigQ8es"
click at [853, 349] on p at bounding box center [575, 351] width 927 height 34
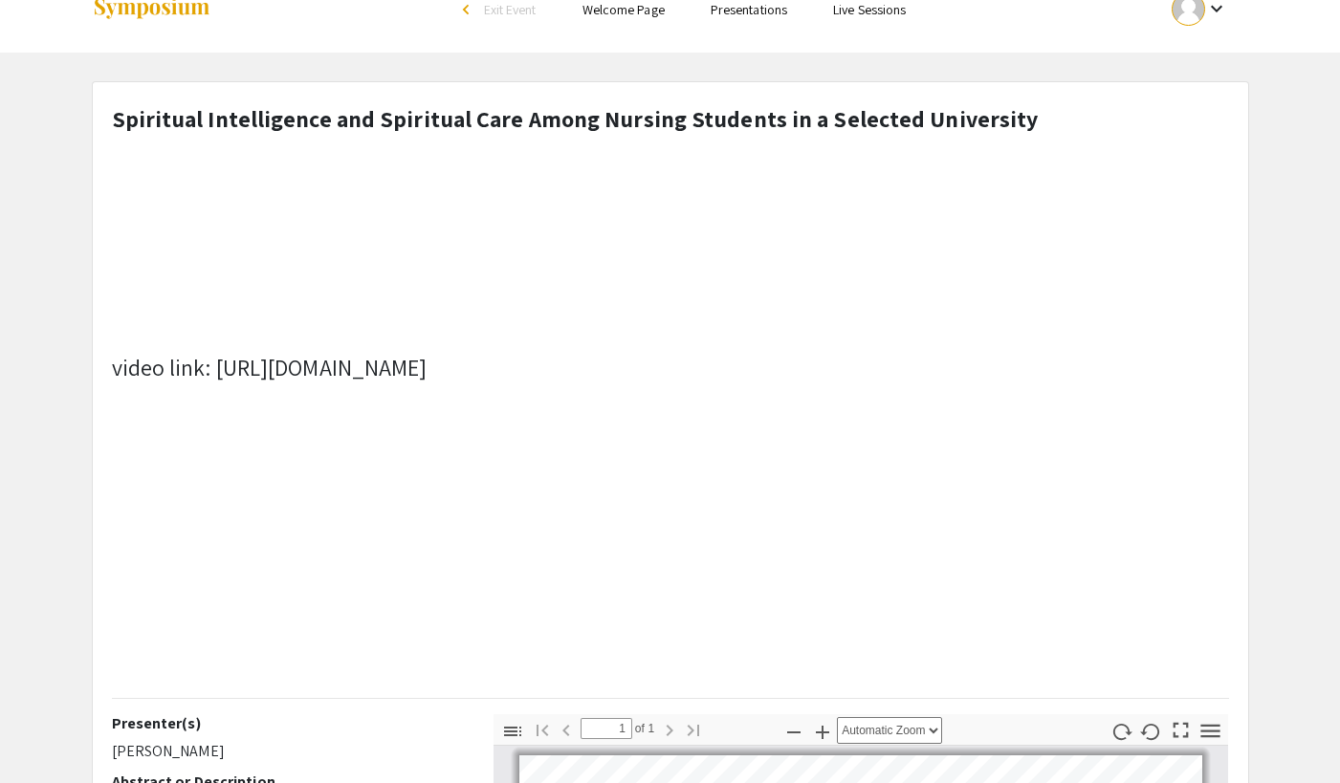
scroll to position [30, 0]
